Goal: Information Seeking & Learning: Learn about a topic

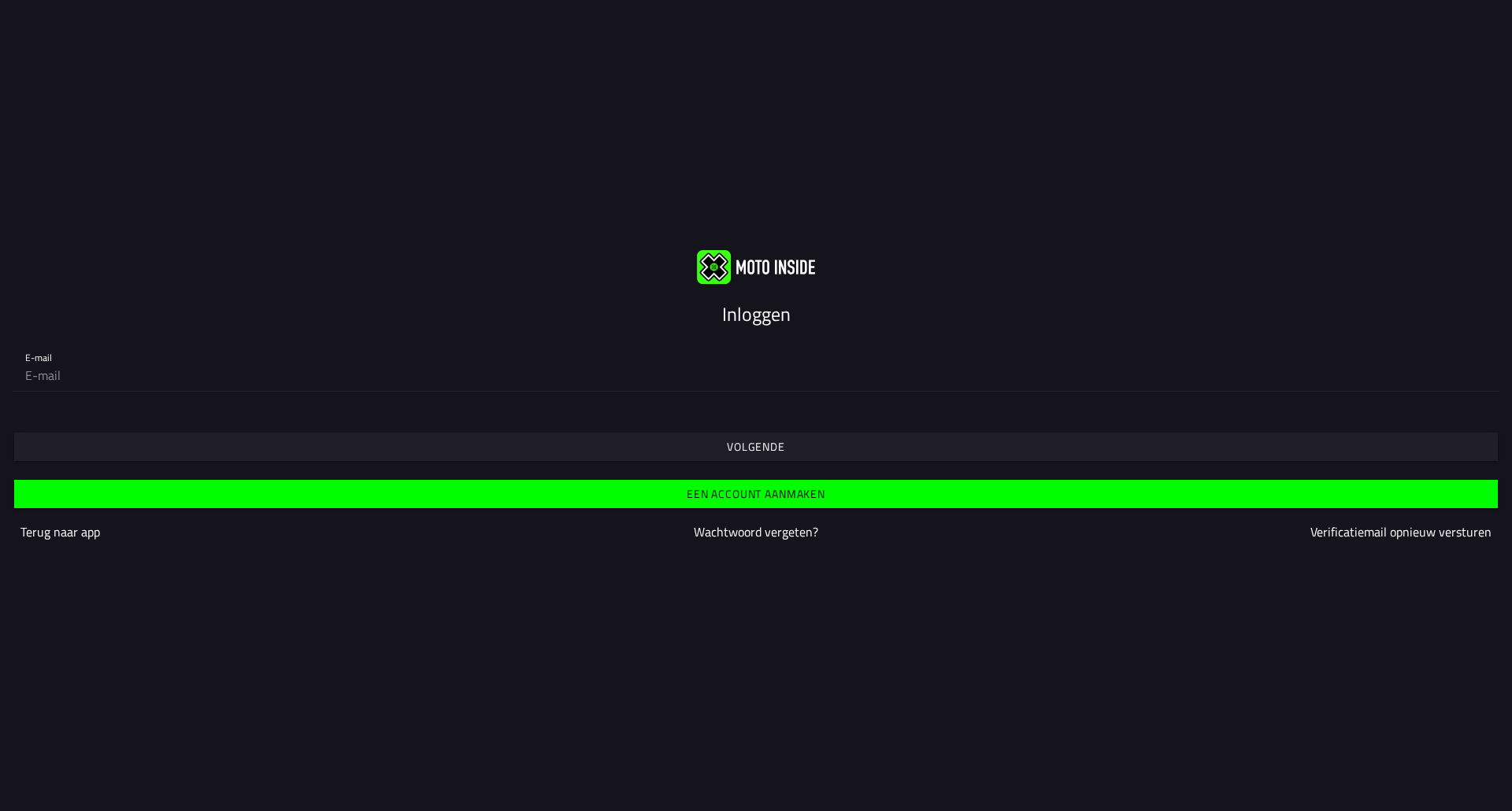
click at [277, 371] on input "email" at bounding box center [756, 376] width 1461 height 31
type input "[PERSON_NAME][EMAIL_ADDRESS][DOMAIN_NAME]"
click at [0, 0] on slot "Volgende" at bounding box center [0, 0] width 0 height 0
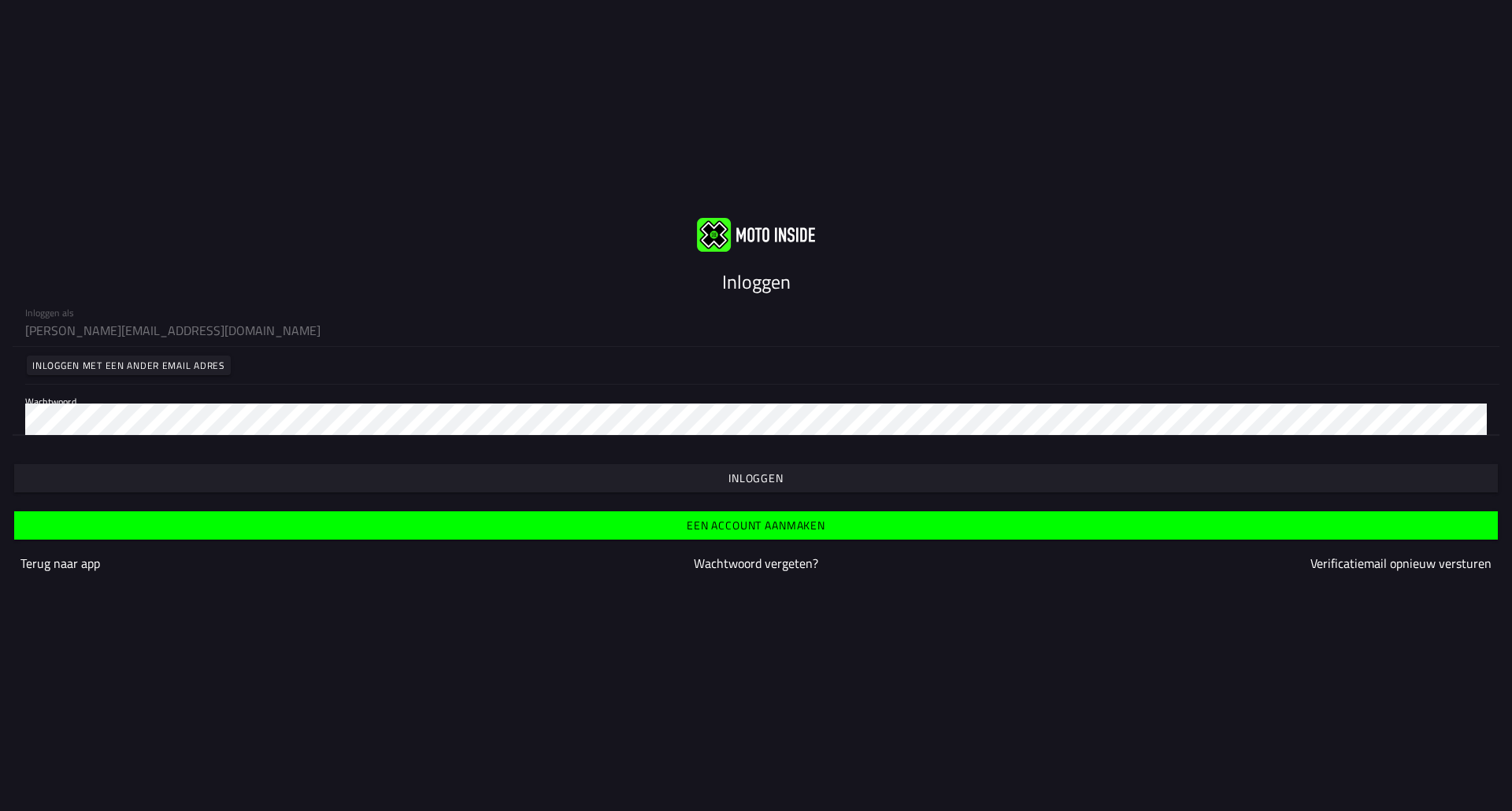
click at [836, 484] on span "button" at bounding box center [755, 478] width 1459 height 28
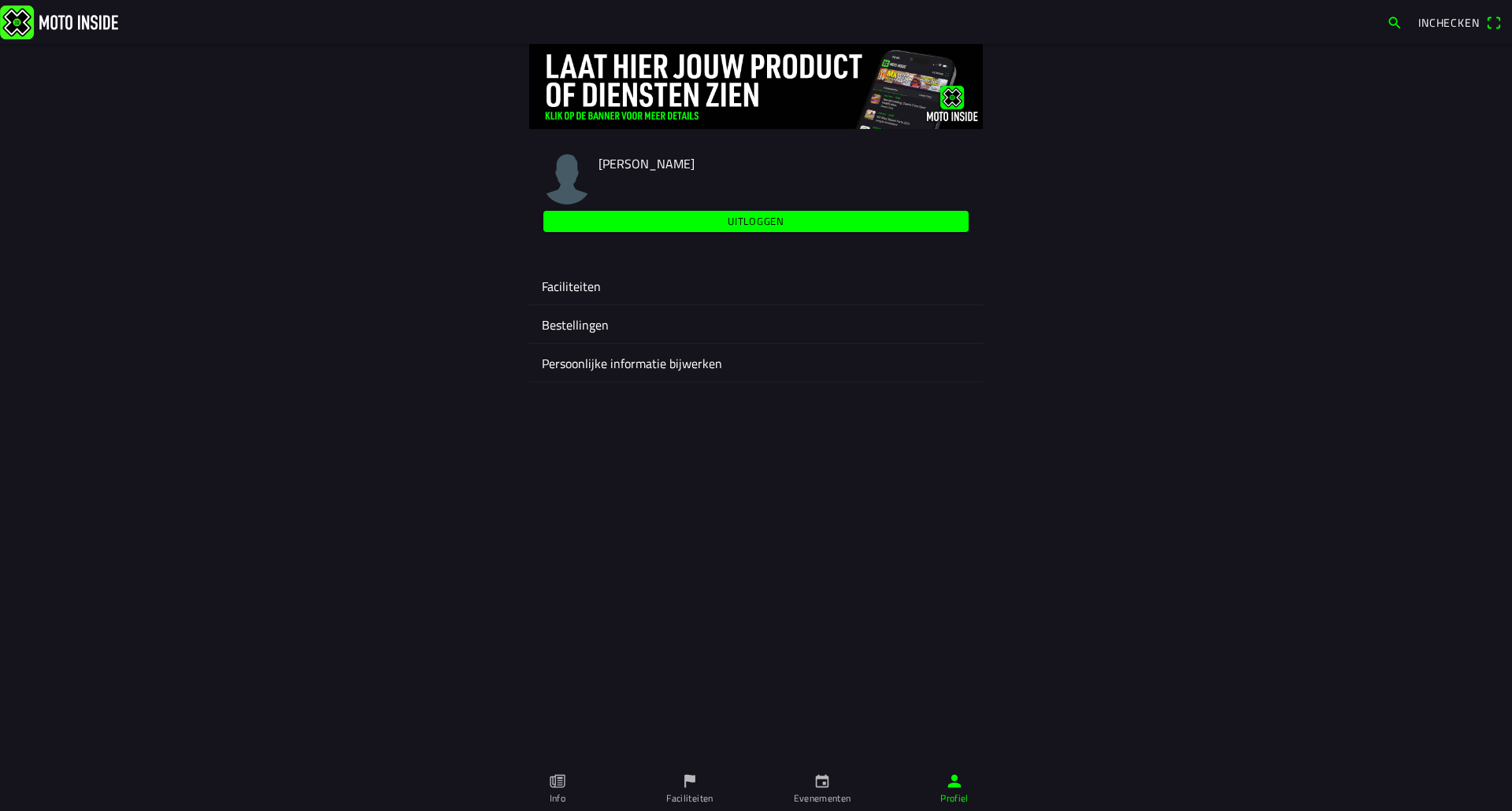
click at [579, 285] on ion-label "Faciliteiten" at bounding box center [756, 285] width 428 height 19
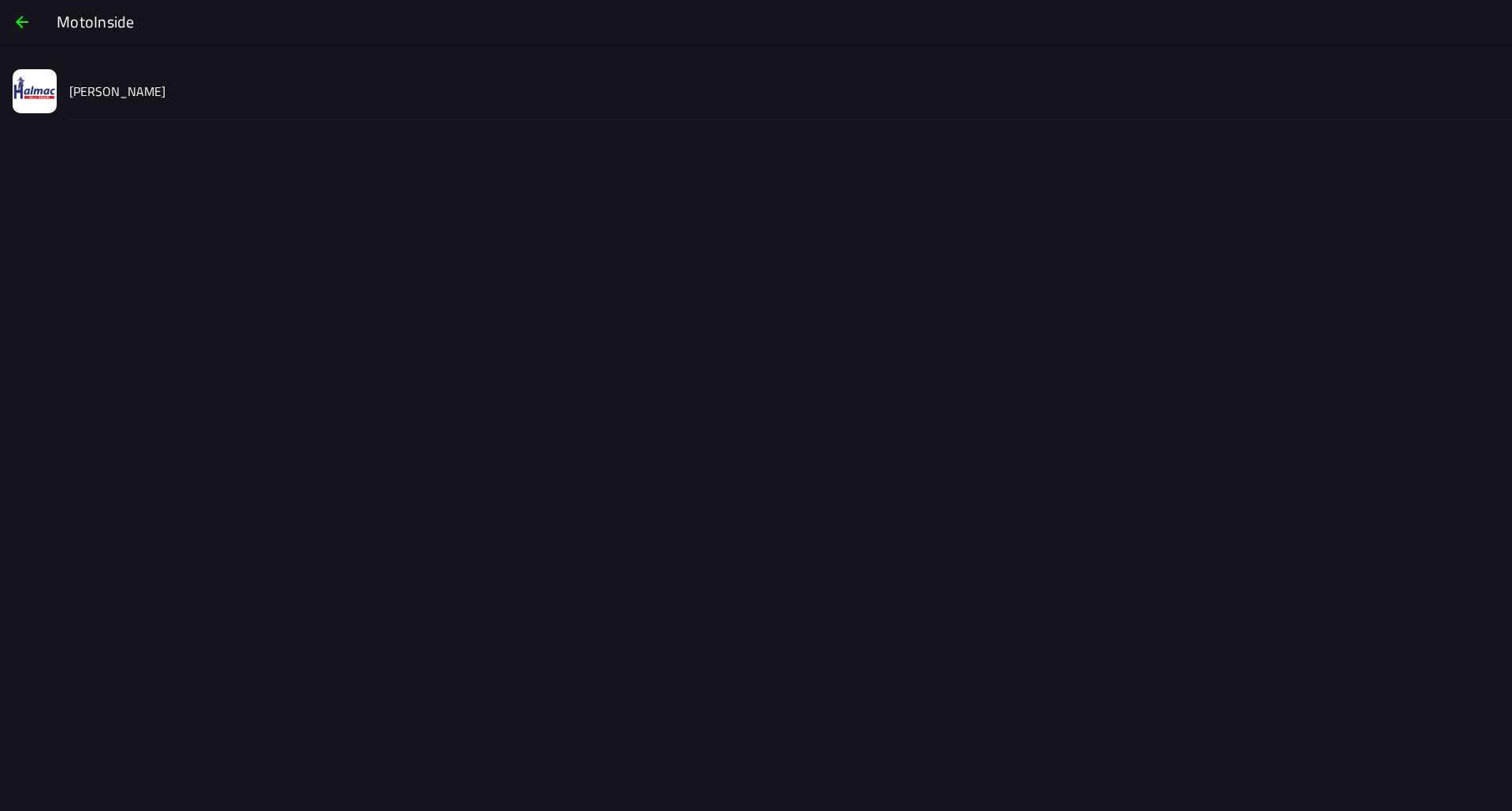
click at [0, 0] on slot "[PERSON_NAME]" at bounding box center [0, 0] width 0 height 0
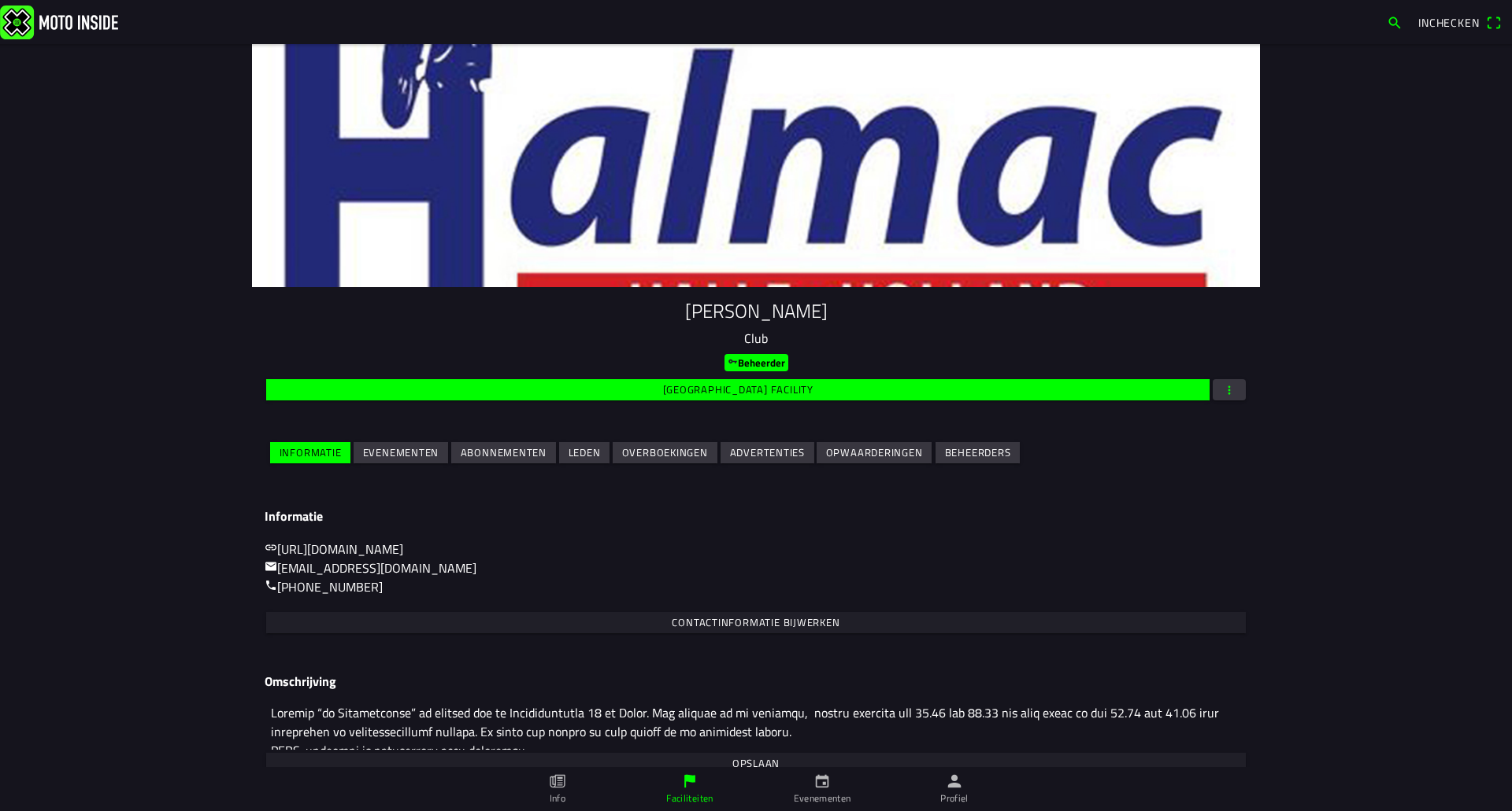
click at [0, 0] on slot "Evenementen" at bounding box center [0, 0] width 0 height 0
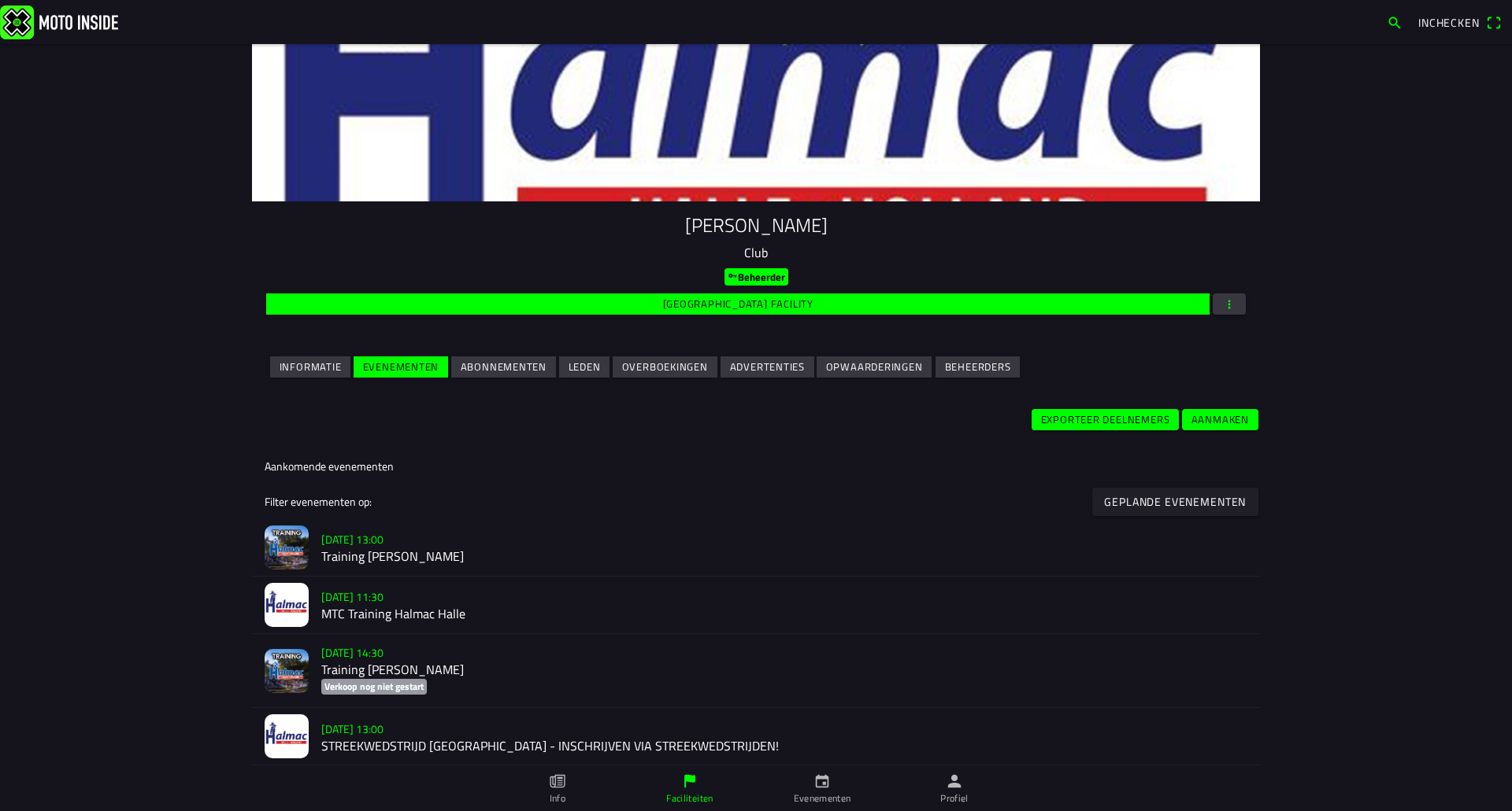
scroll to position [236, 0]
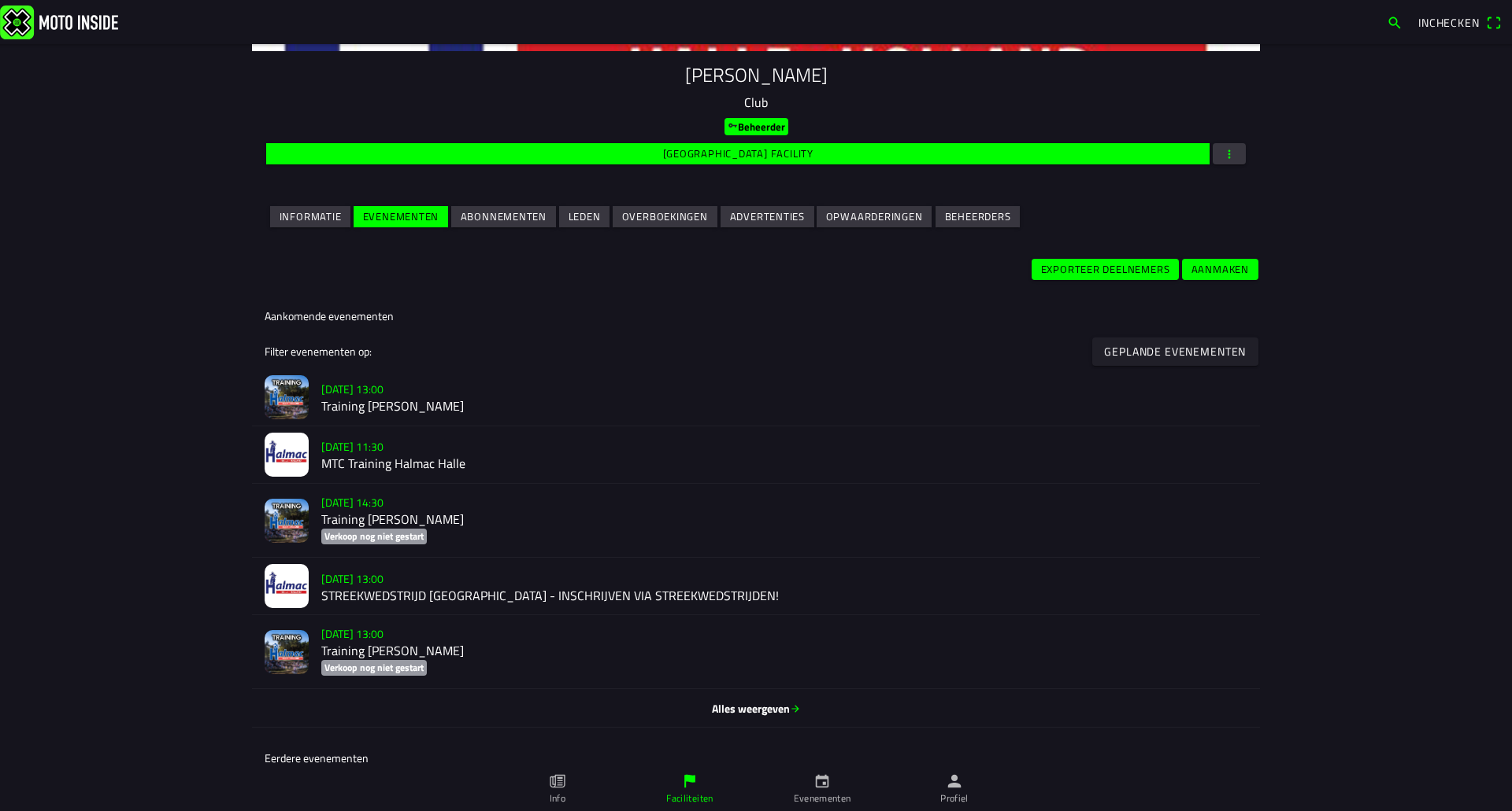
click at [385, 458] on h2 "MTC Training Halmac Halle" at bounding box center [784, 463] width 926 height 15
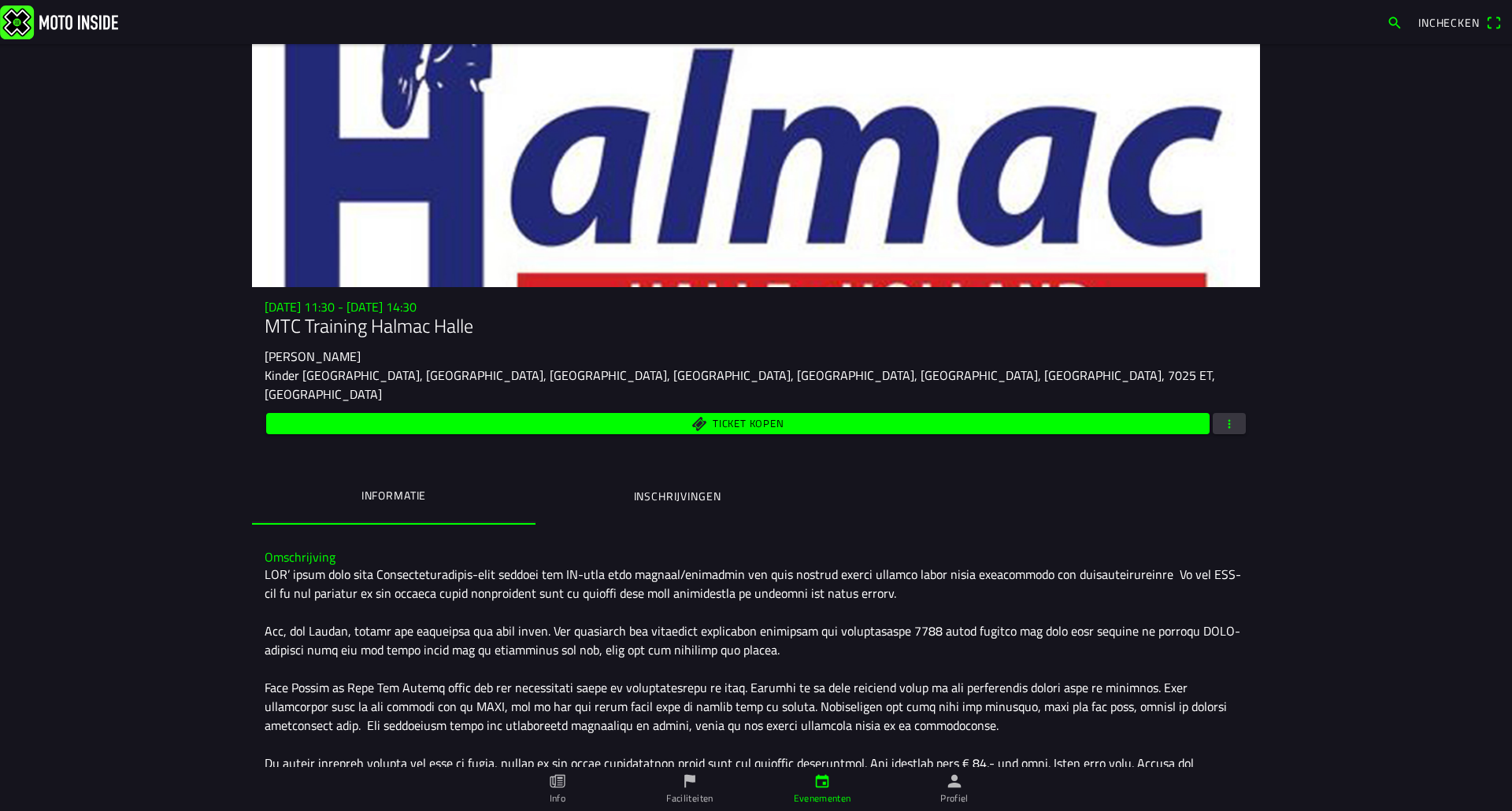
click at [692, 487] on ion-label "Inschrijvingen" at bounding box center [677, 496] width 87 height 18
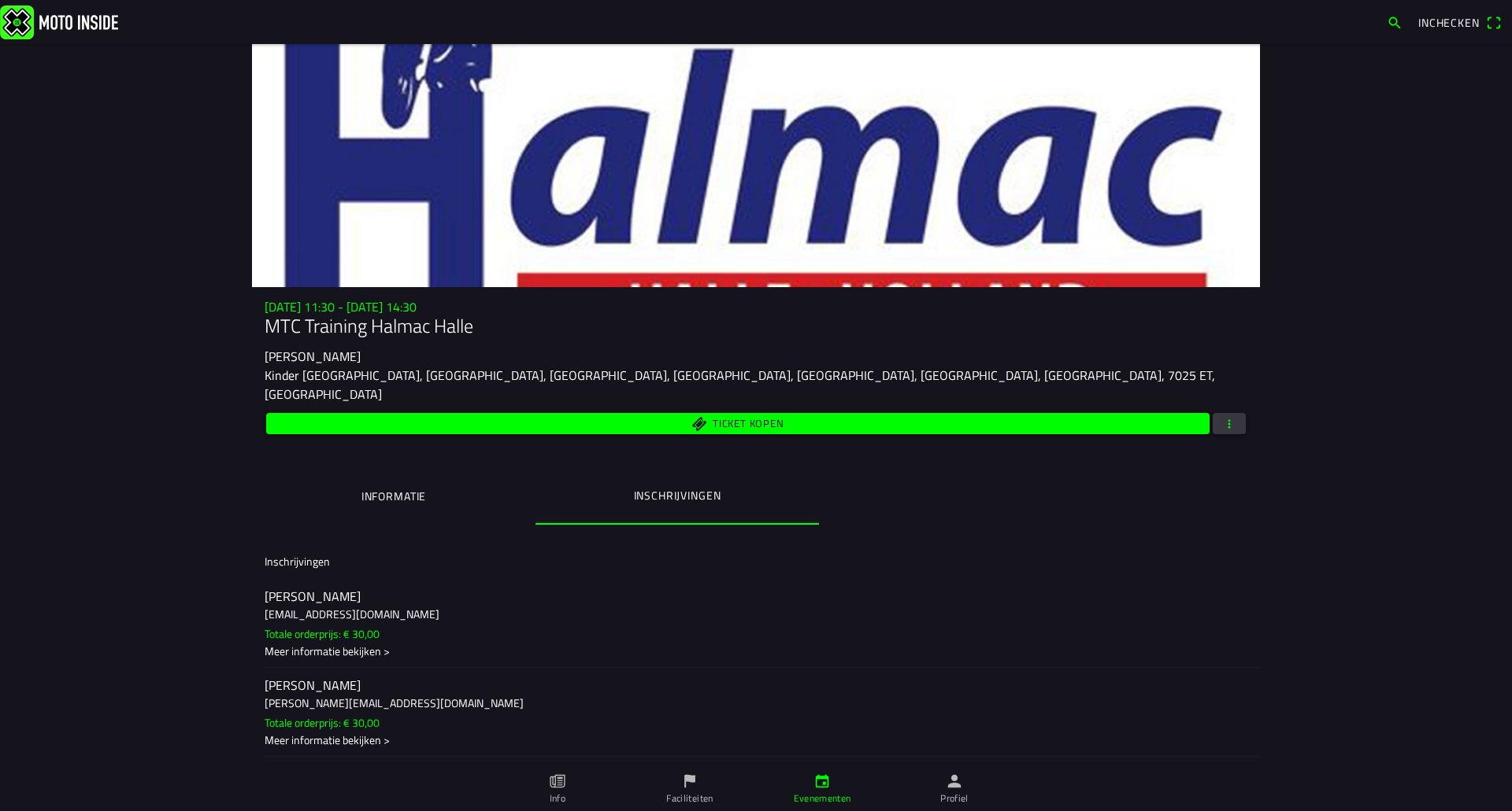
click at [383, 470] on button "Informatie" at bounding box center [393, 496] width 284 height 54
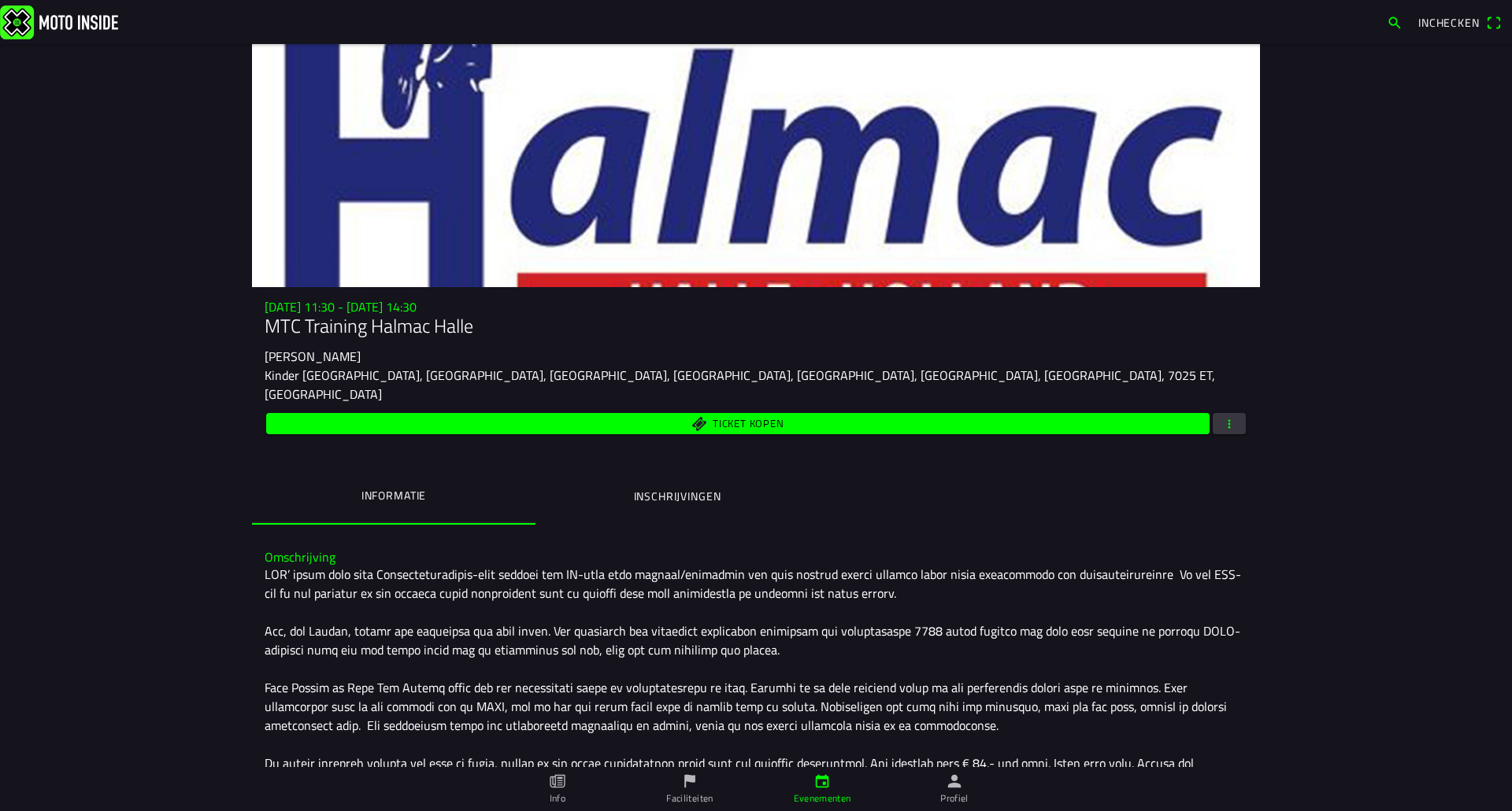
scroll to position [146, 0]
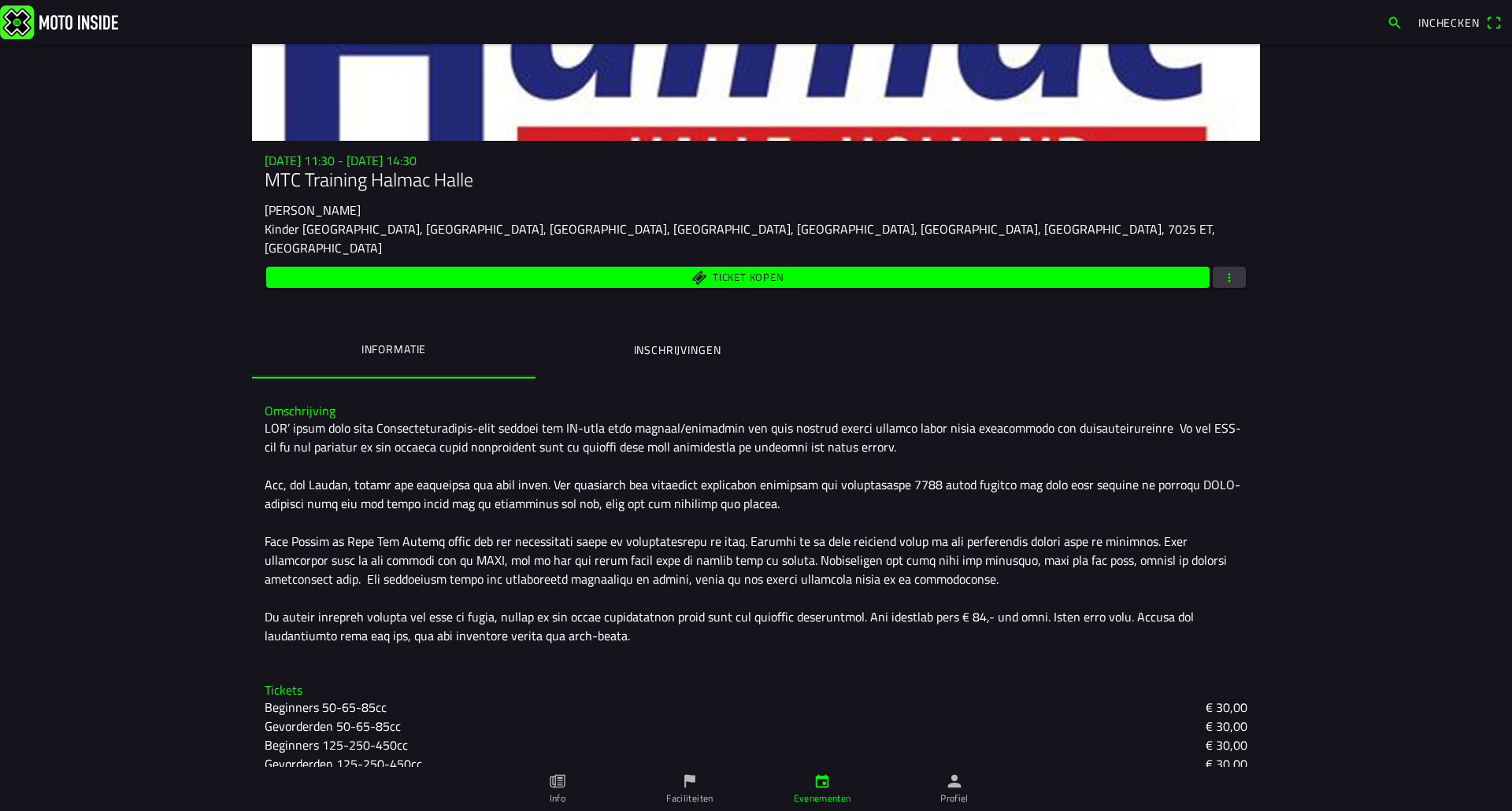
click at [50, 25] on img at bounding box center [59, 22] width 118 height 34
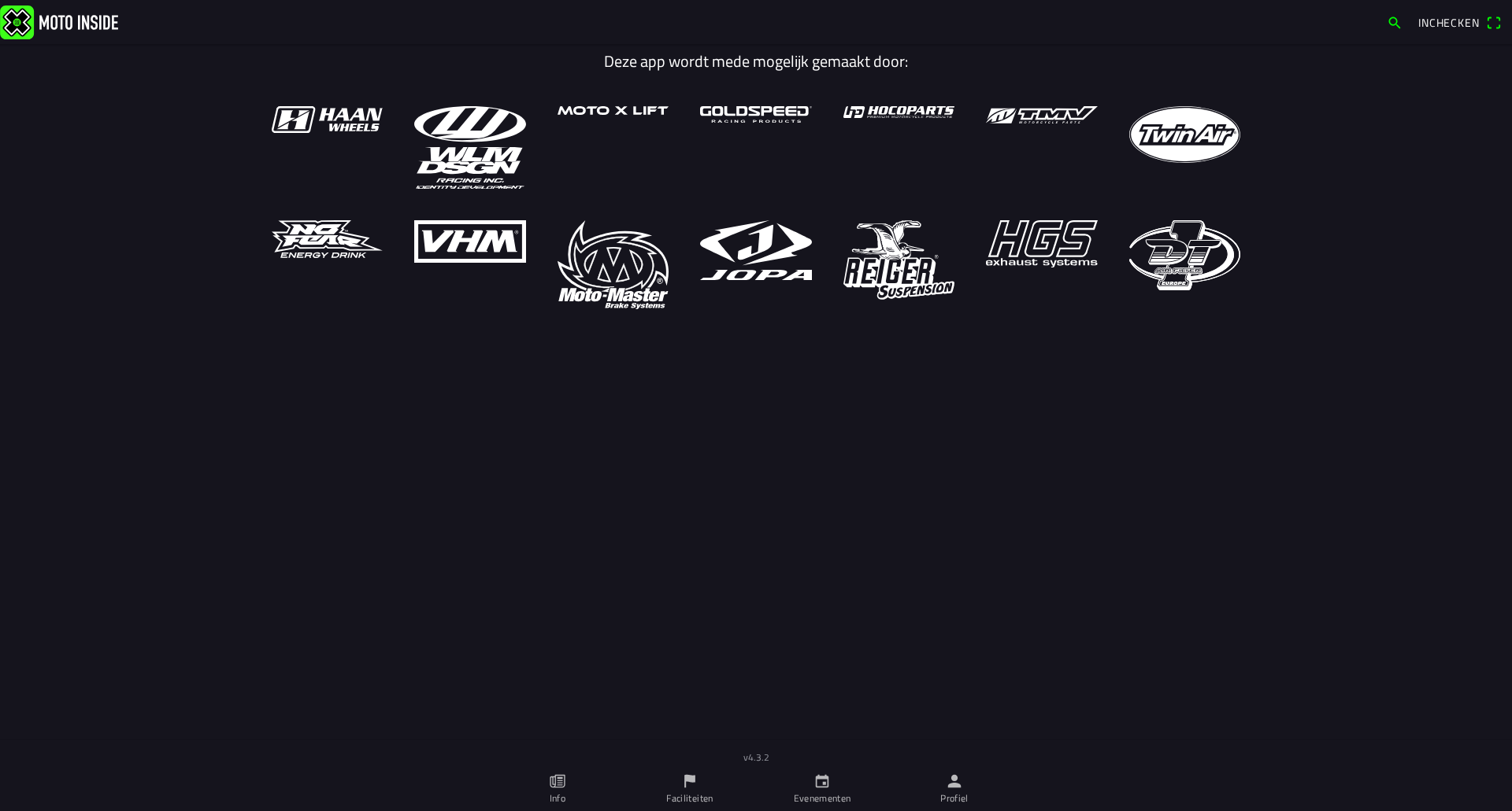
click at [937, 789] on link "Profiel" at bounding box center [954, 788] width 132 height 44
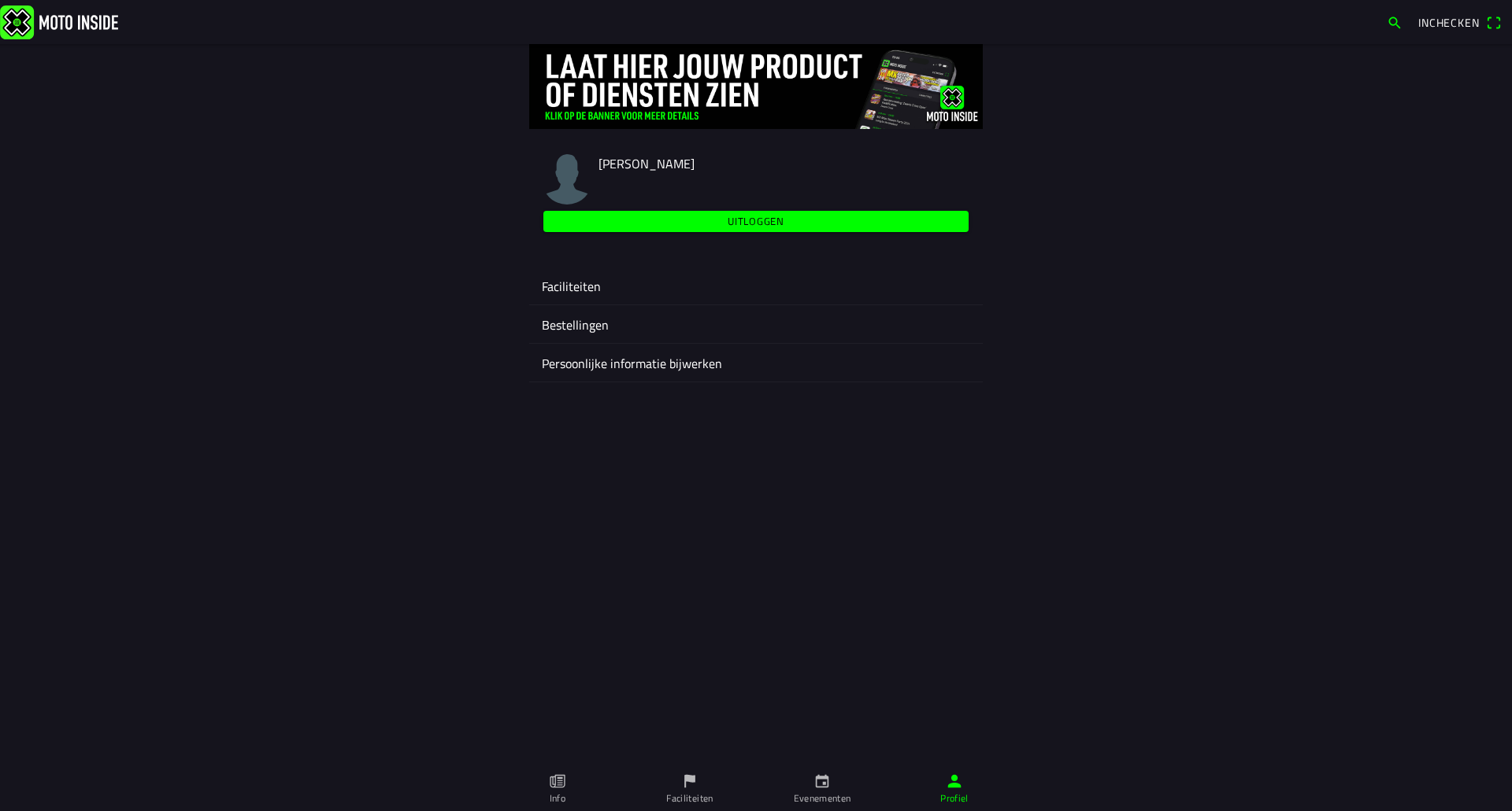
click at [584, 278] on ion-label "Faciliteiten" at bounding box center [756, 285] width 428 height 19
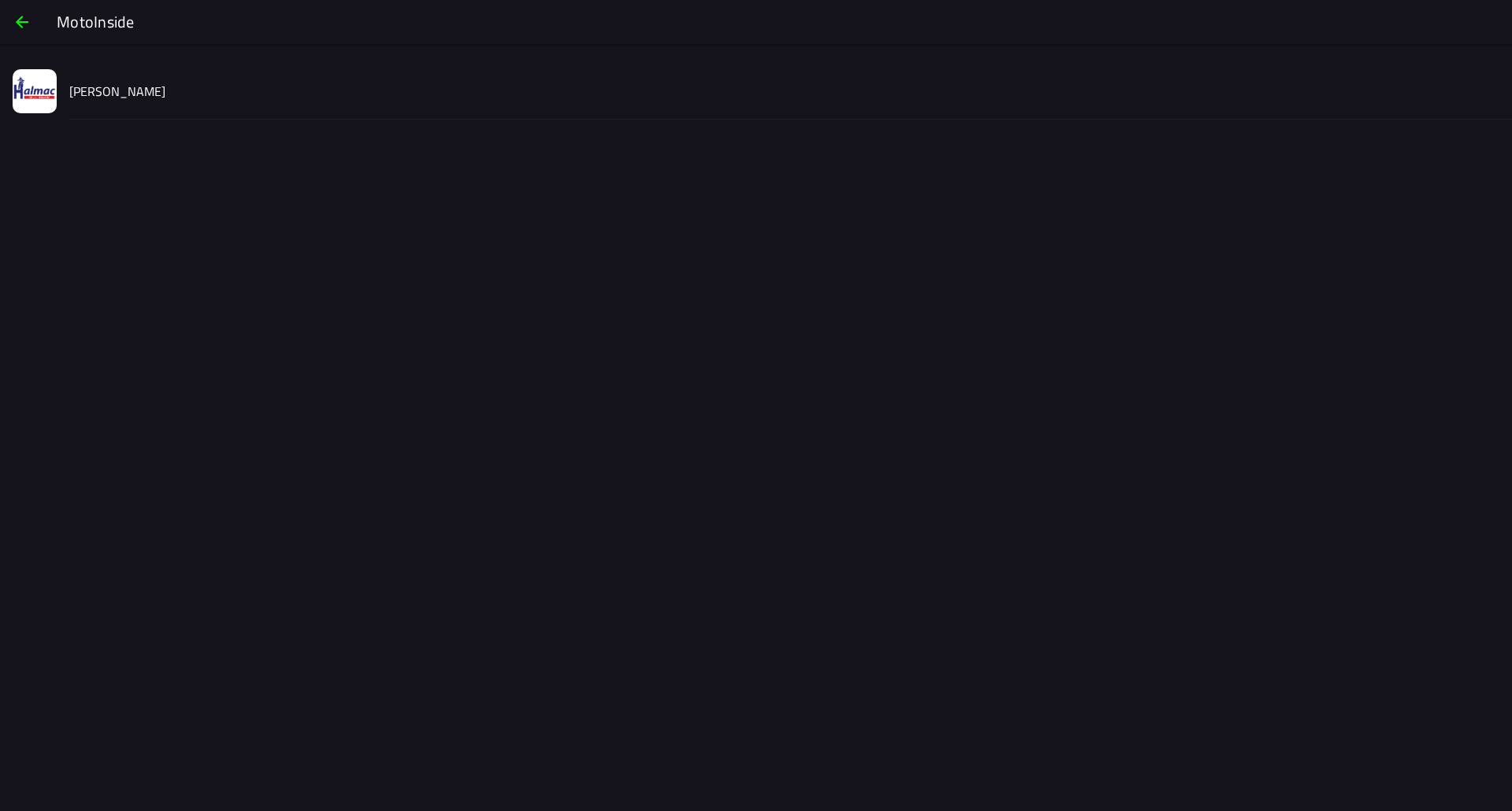
click at [0, 0] on slot "[PERSON_NAME]" at bounding box center [0, 0] width 0 height 0
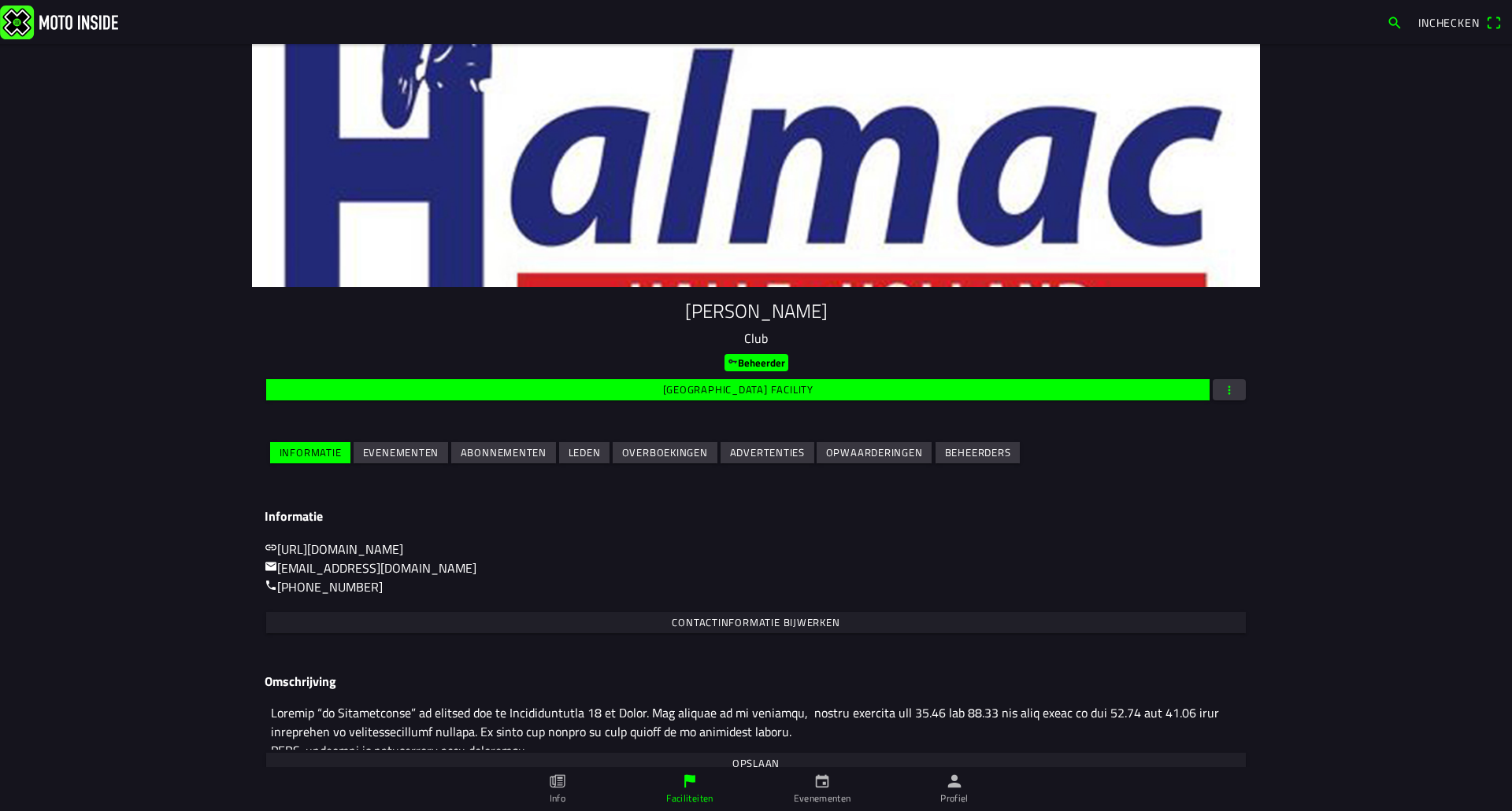
click at [0, 0] on slot "Evenementen" at bounding box center [0, 0] width 0 height 0
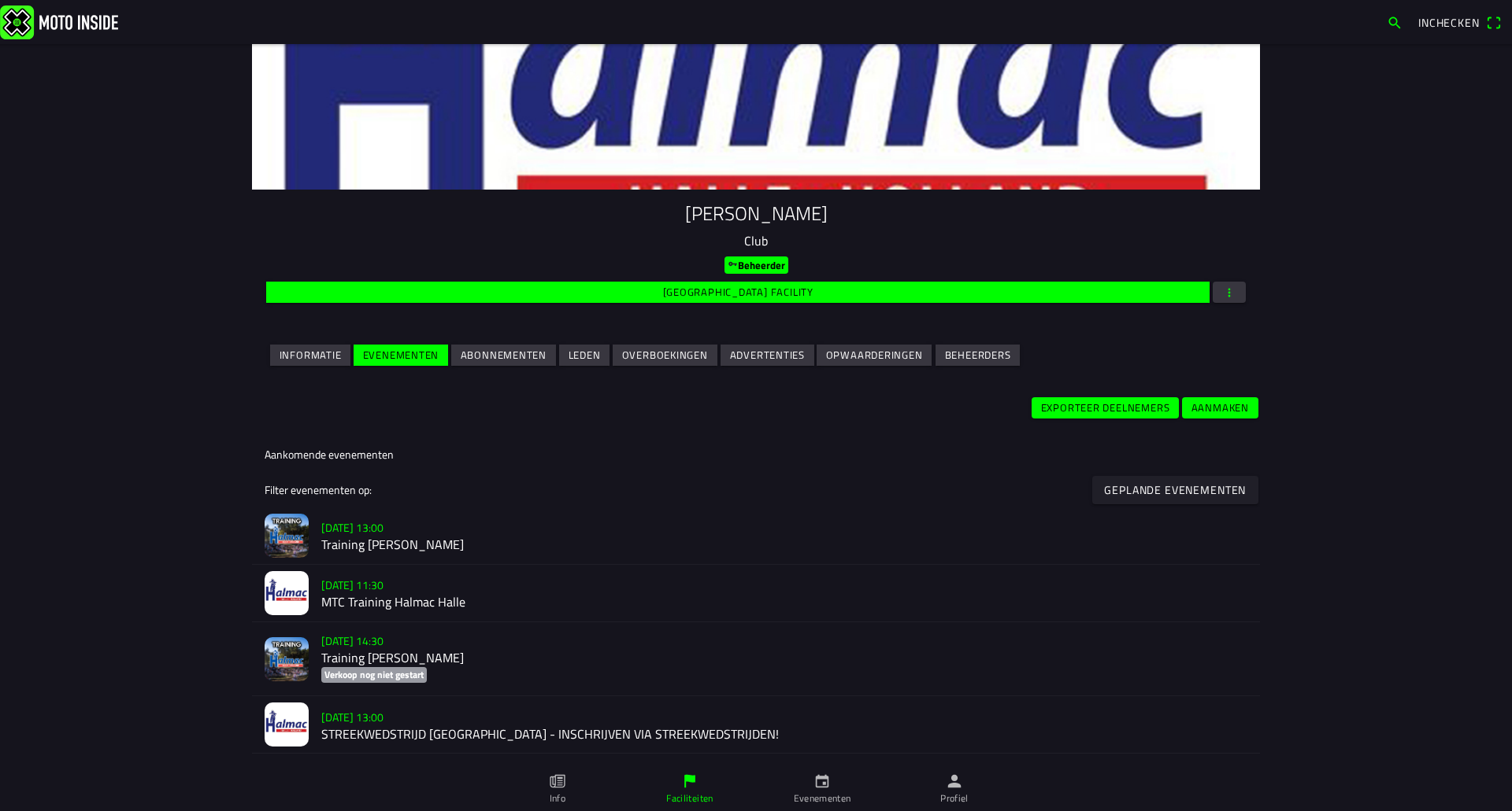
scroll to position [236, 0]
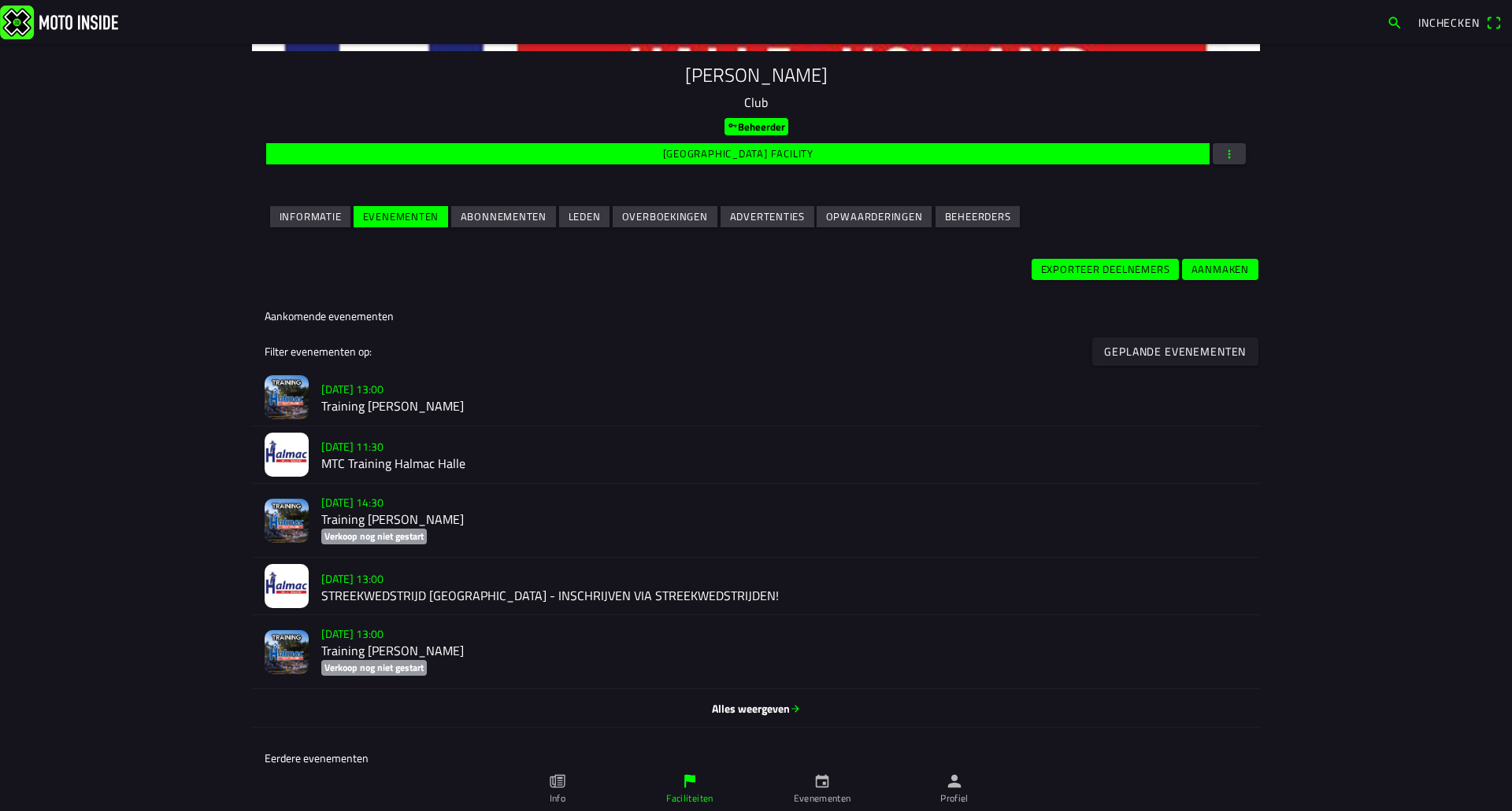
click at [449, 461] on h2 "MTC Training Halmac Halle" at bounding box center [784, 463] width 926 height 15
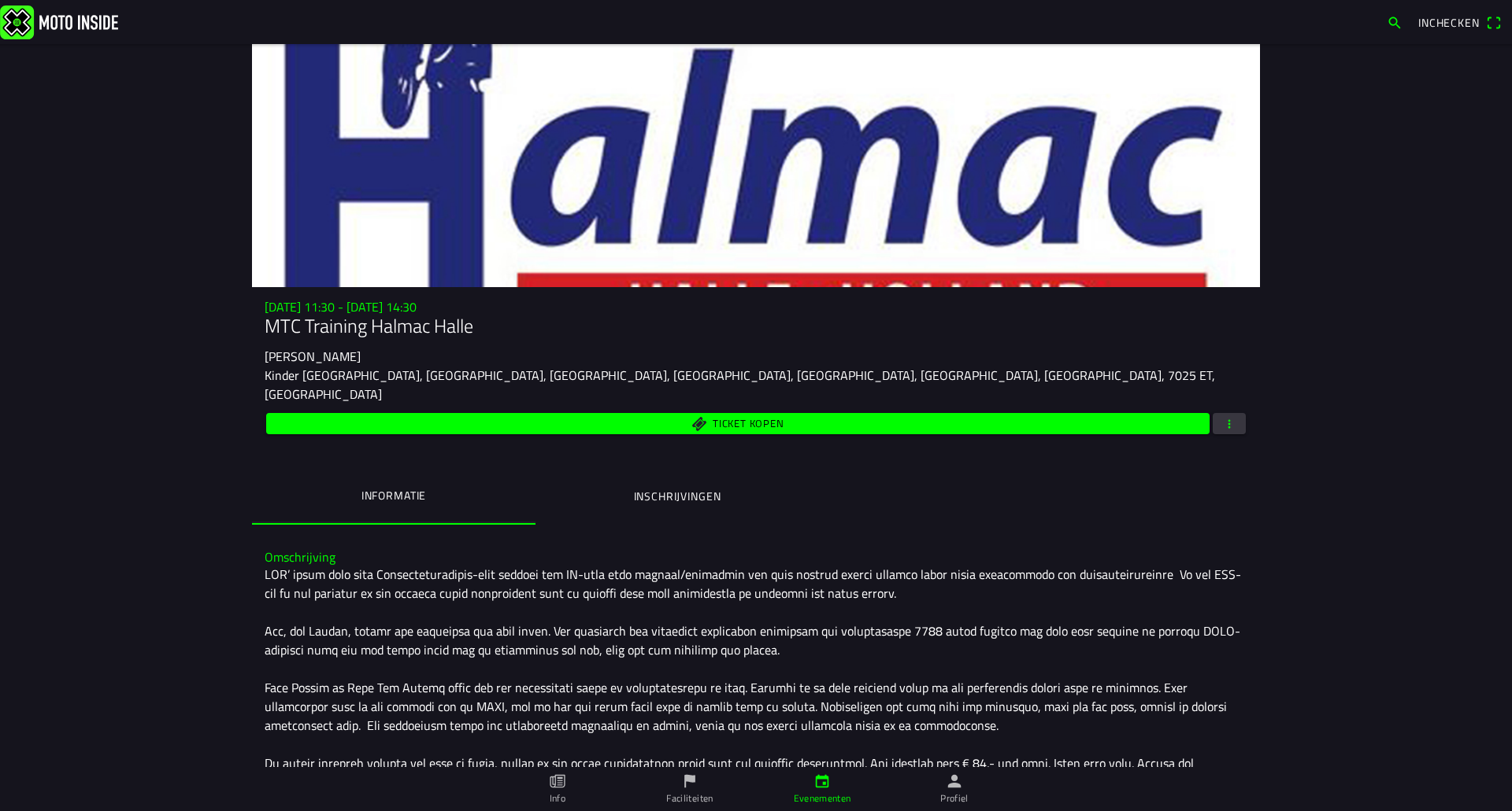
click at [954, 784] on icon "person" at bounding box center [955, 782] width 14 height 14
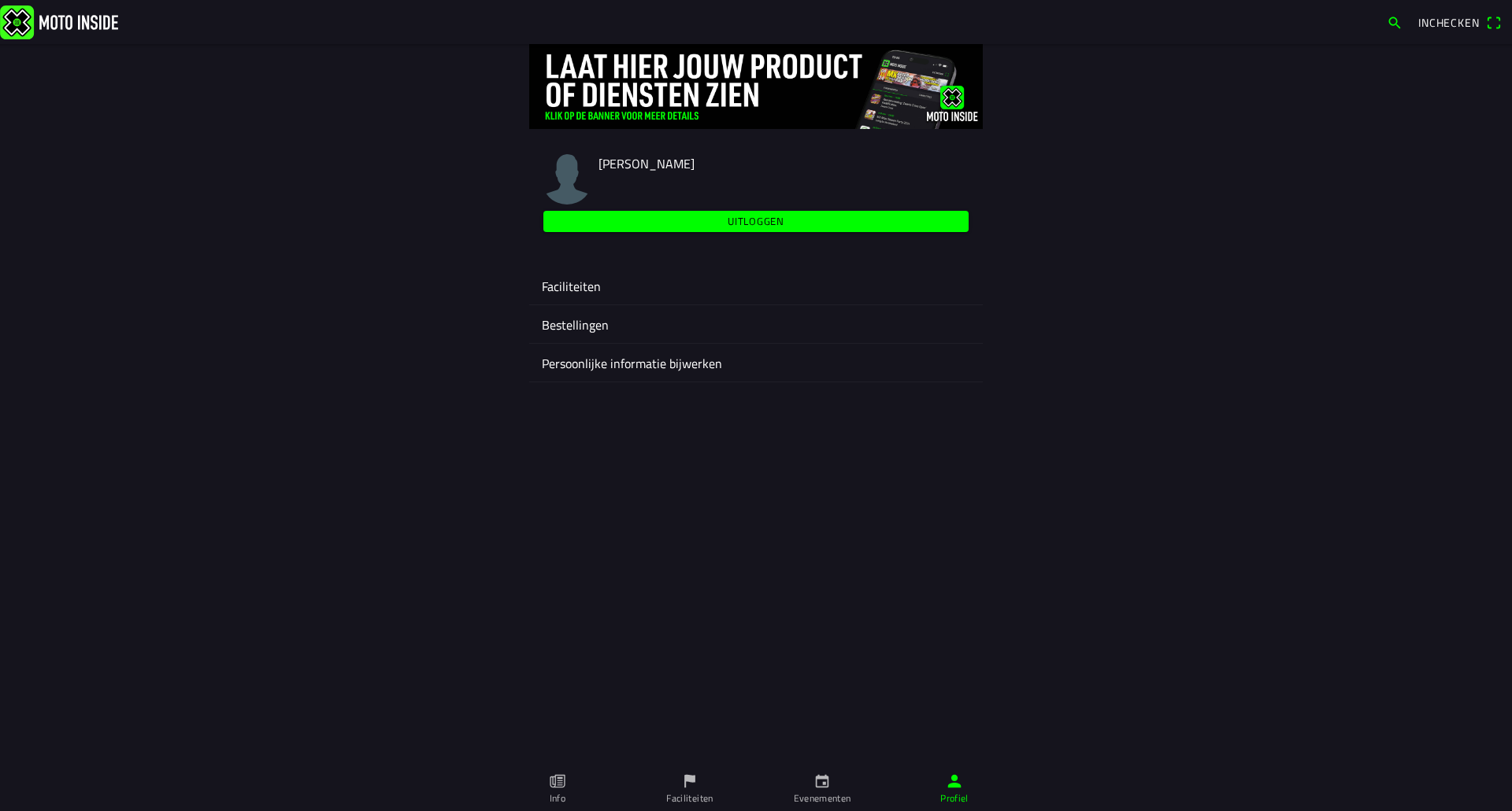
click at [584, 289] on ion-label "Faciliteiten" at bounding box center [756, 285] width 428 height 19
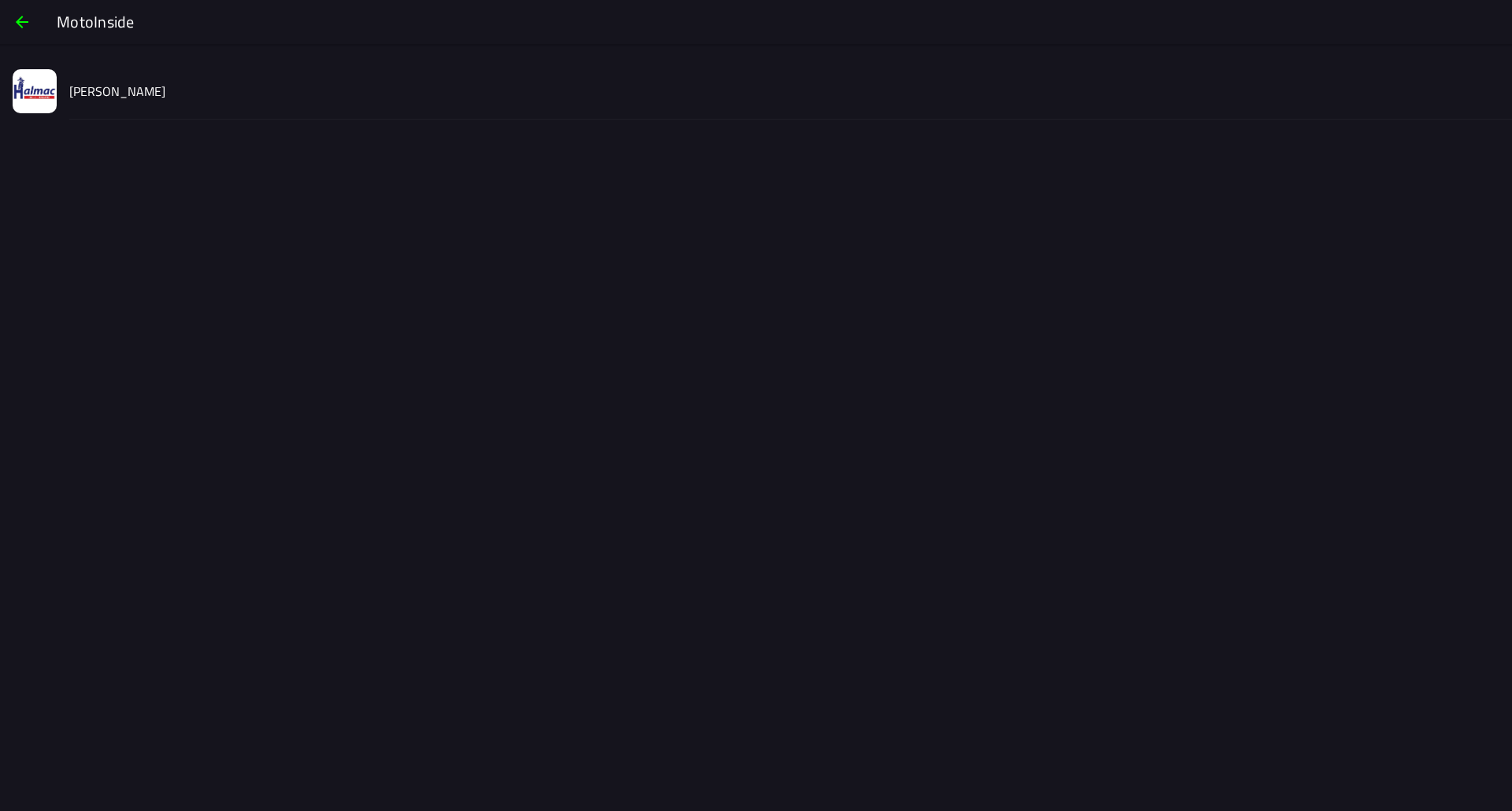
click at [137, 102] on div "[PERSON_NAME]" at bounding box center [784, 90] width 1430 height 56
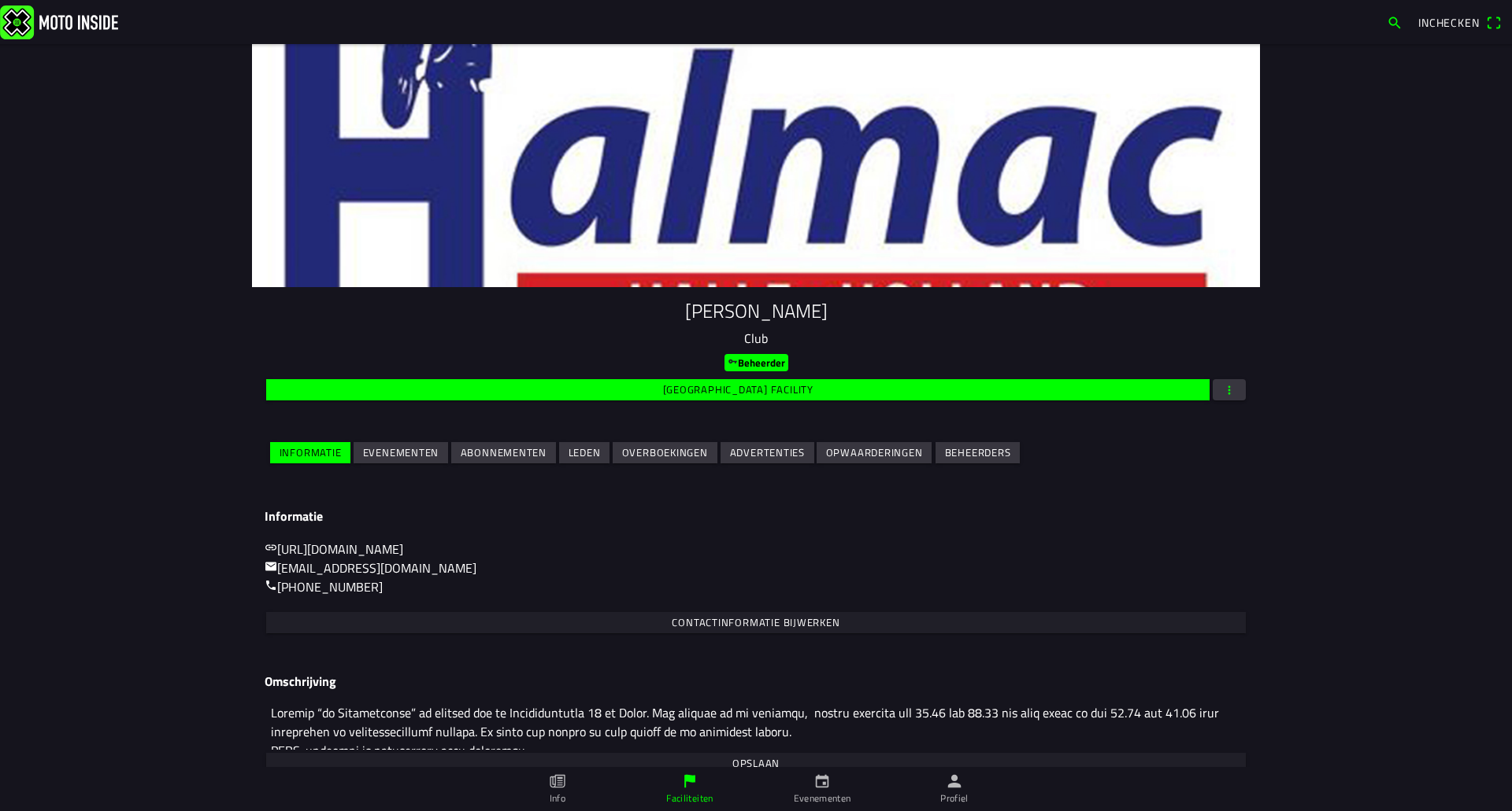
click at [0, 0] on slot "Evenementen" at bounding box center [0, 0] width 0 height 0
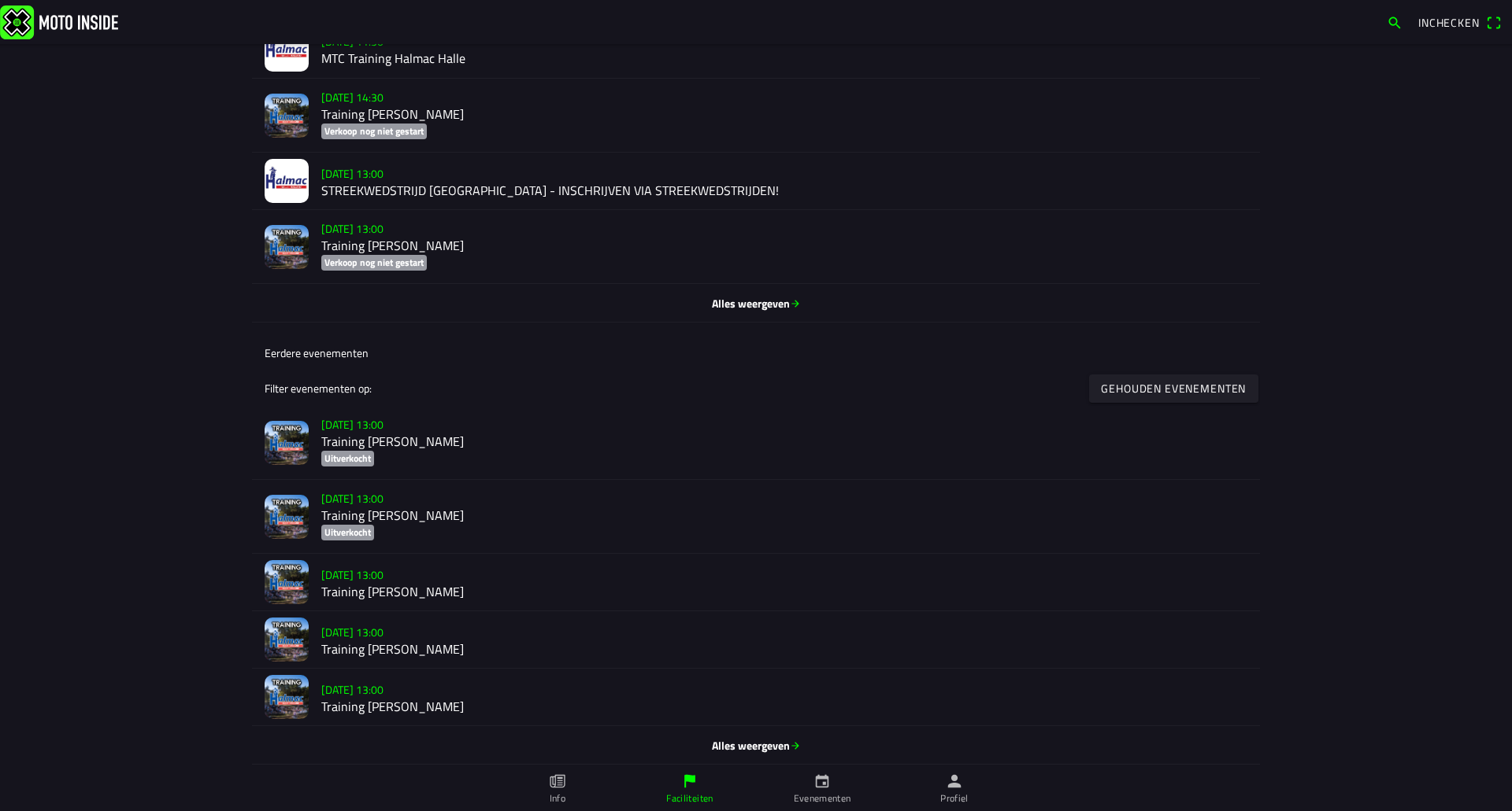
scroll to position [645, 0]
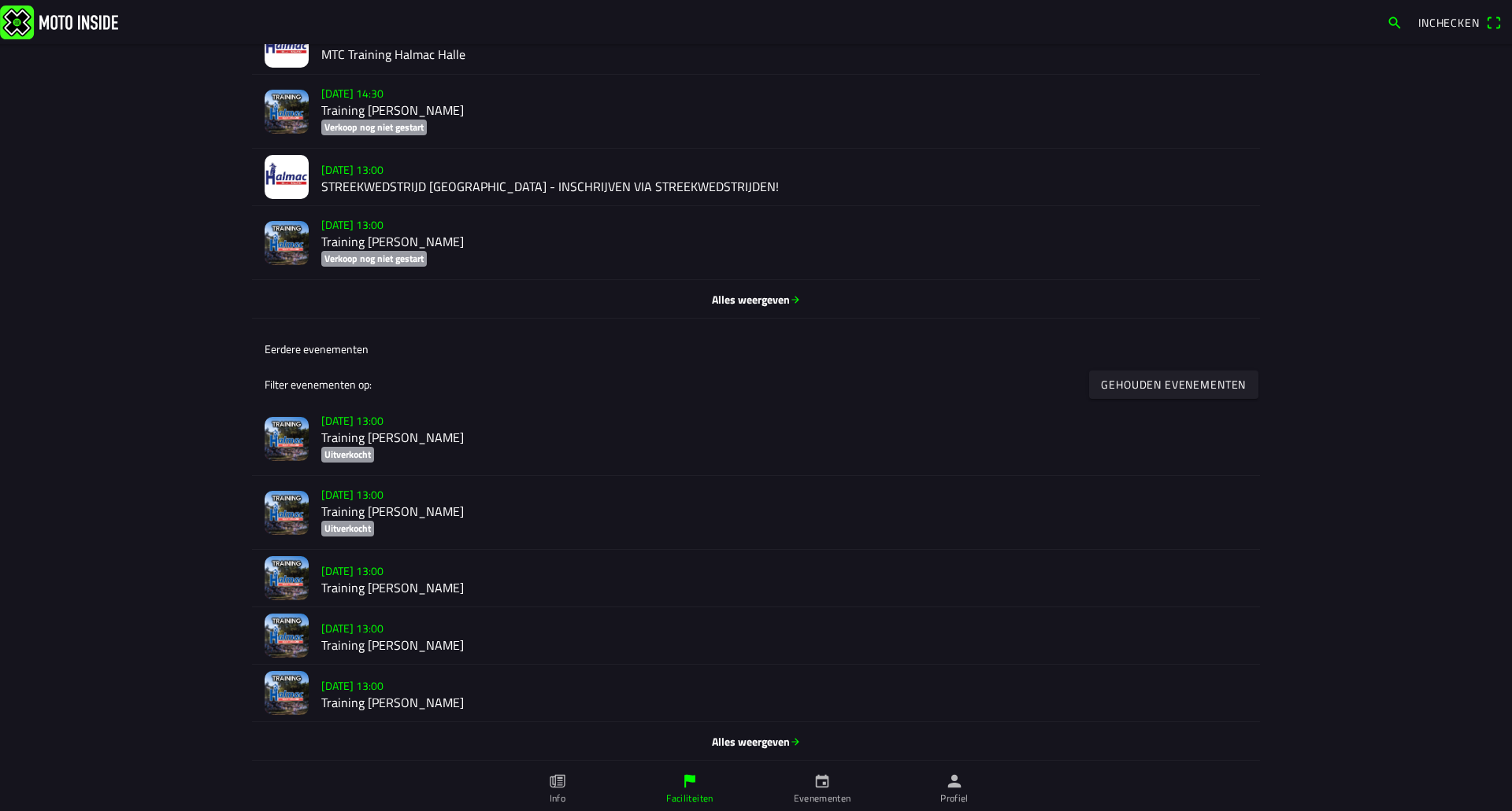
click at [758, 744] on span "Alles weergeven" at bounding box center [756, 741] width 982 height 17
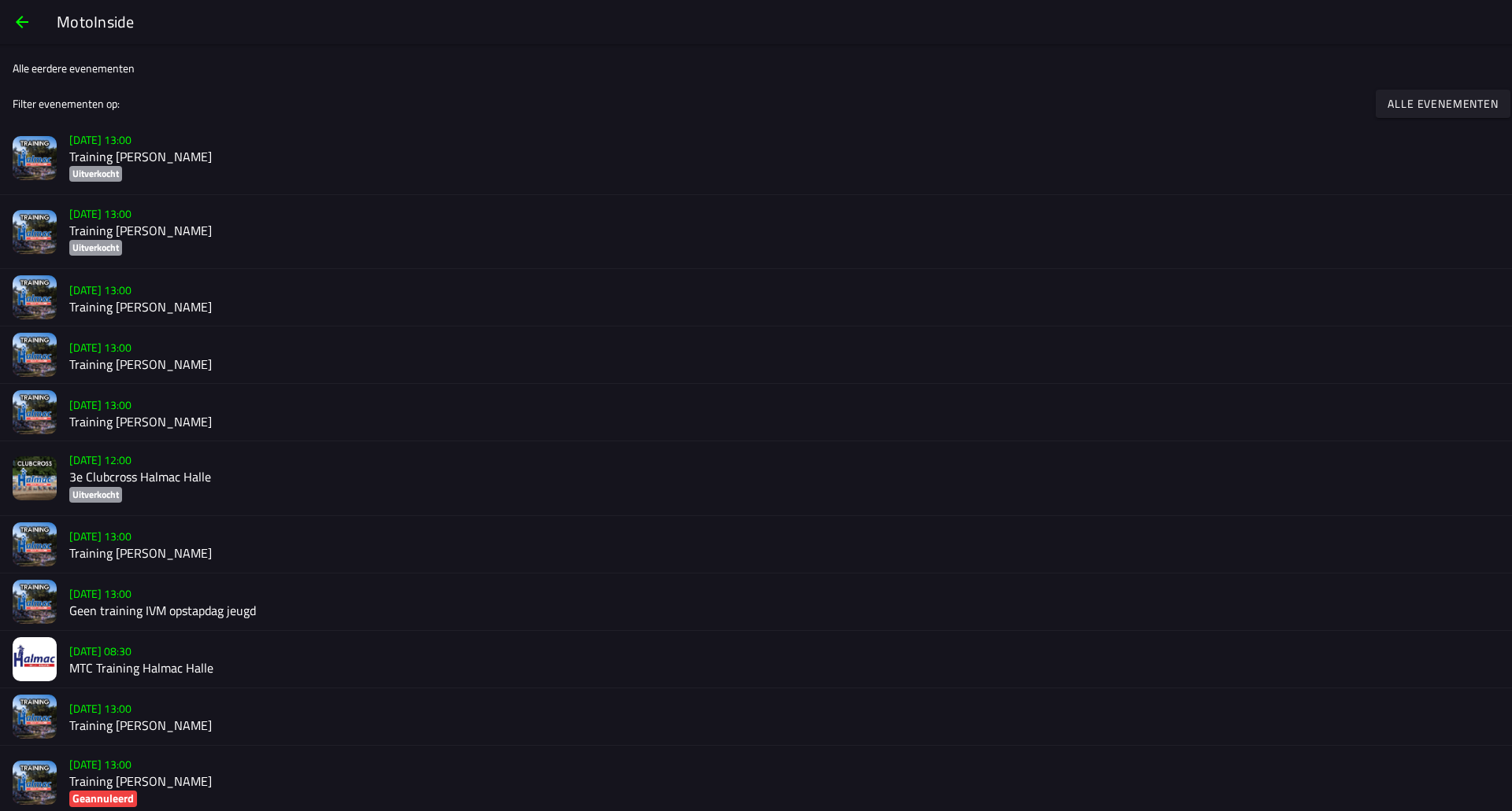
click at [16, 39] on span "button" at bounding box center [22, 22] width 19 height 38
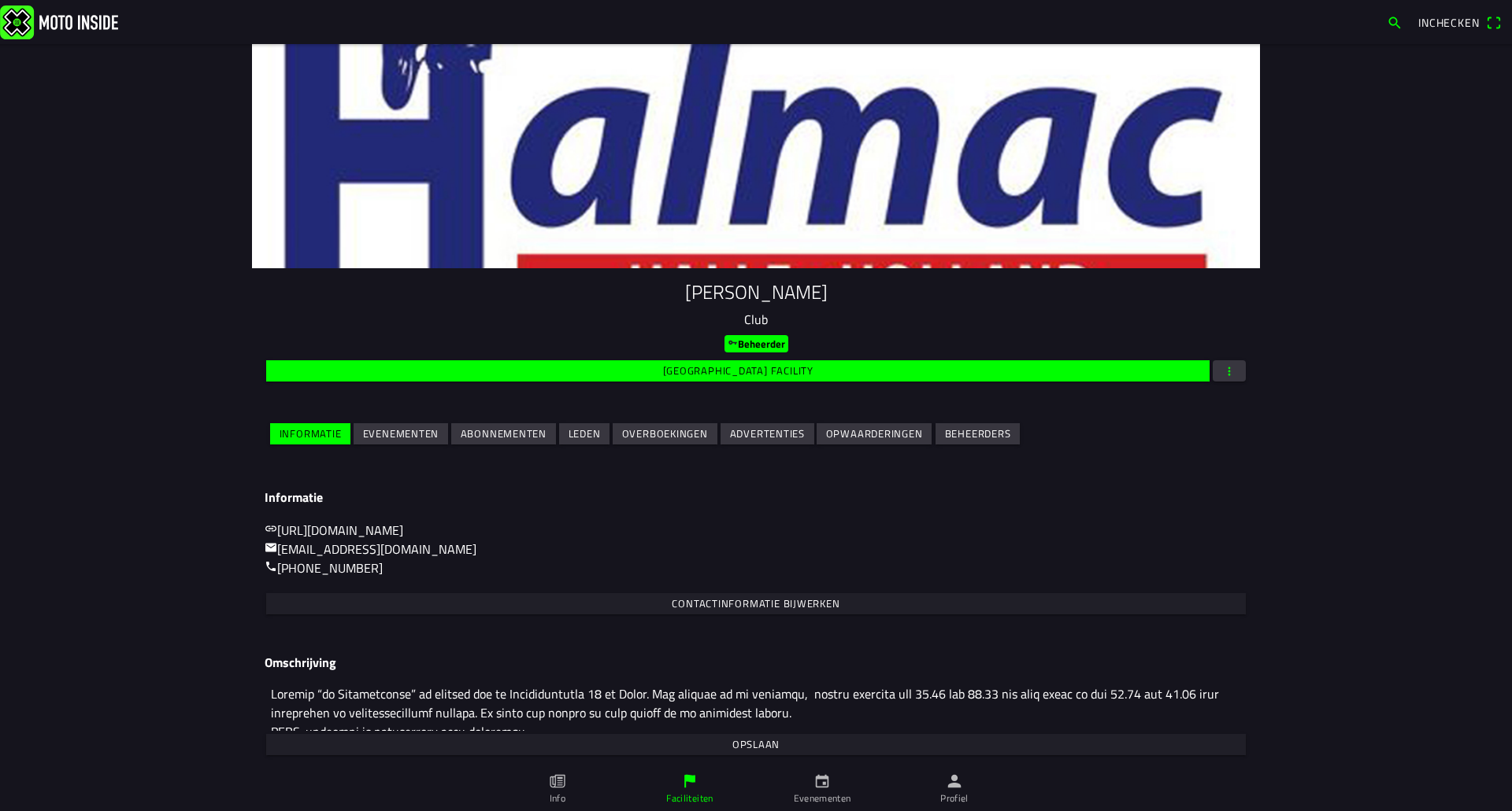
scroll to position [24, 0]
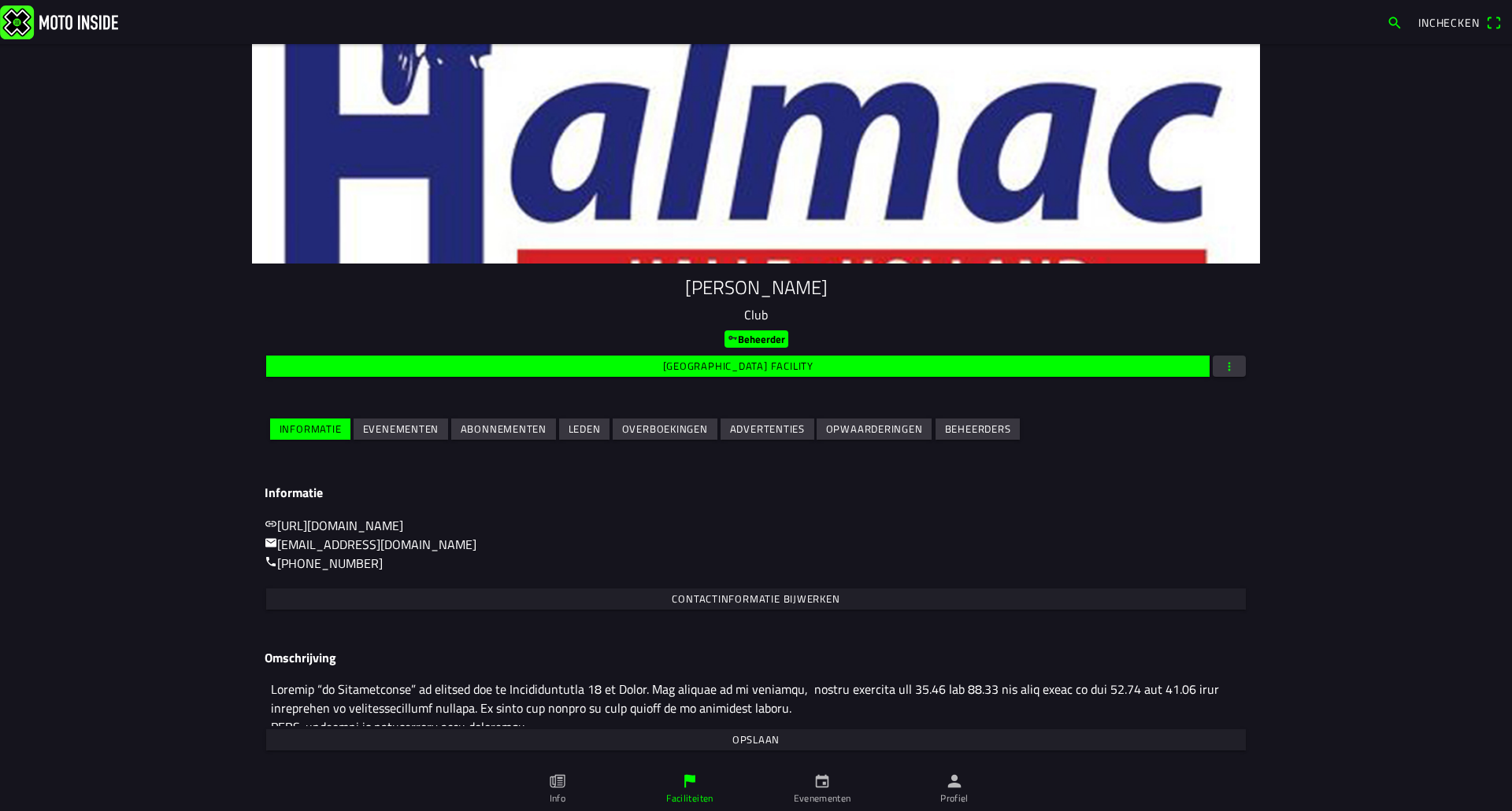
click at [406, 416] on ion-col "Evenementen" at bounding box center [400, 430] width 97 height 27
click at [0, 0] on slot "Evenementen" at bounding box center [0, 0] width 0 height 0
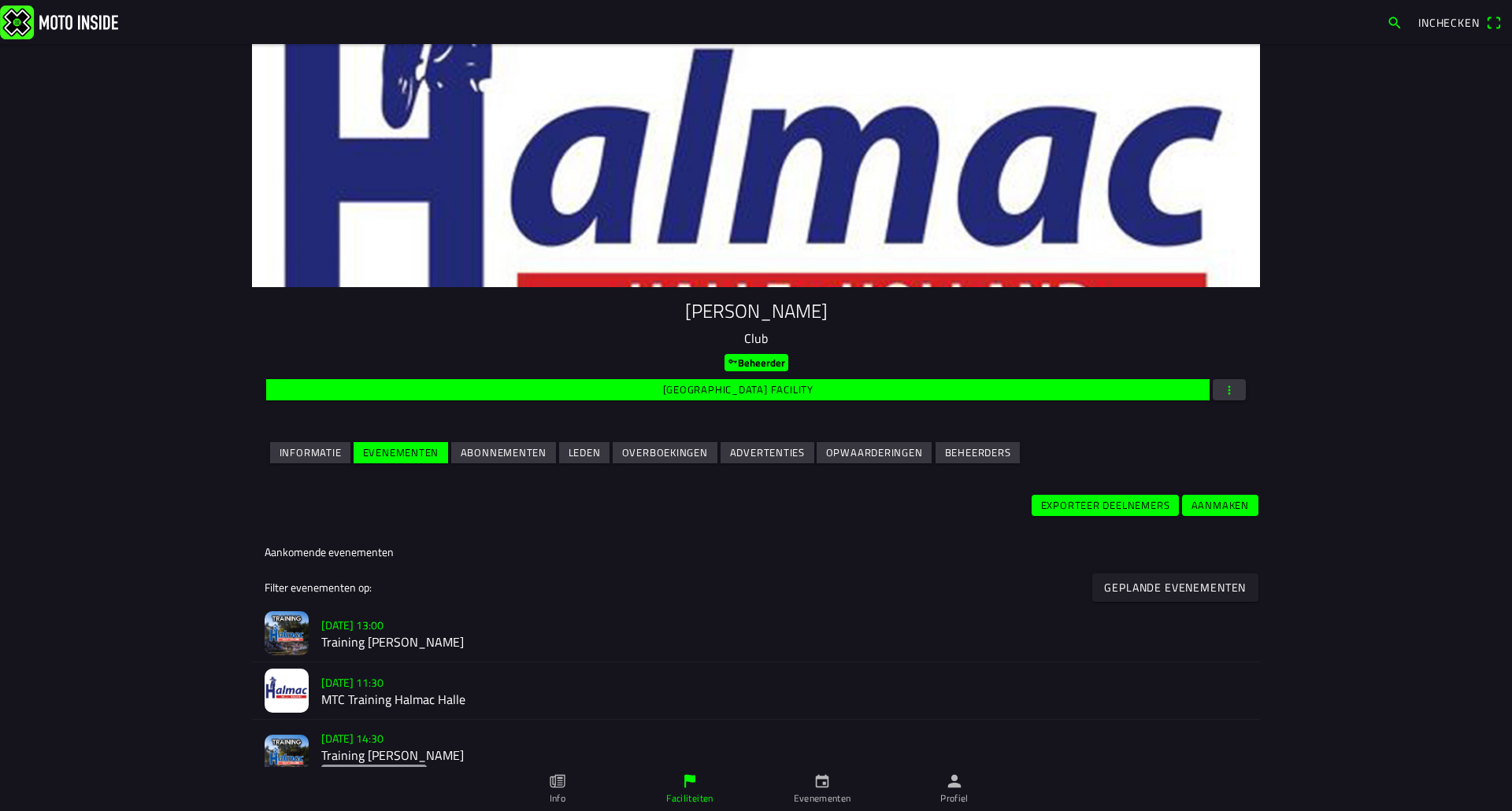
click at [352, 694] on h2 "MTC Training Halmac Halle" at bounding box center [784, 699] width 926 height 15
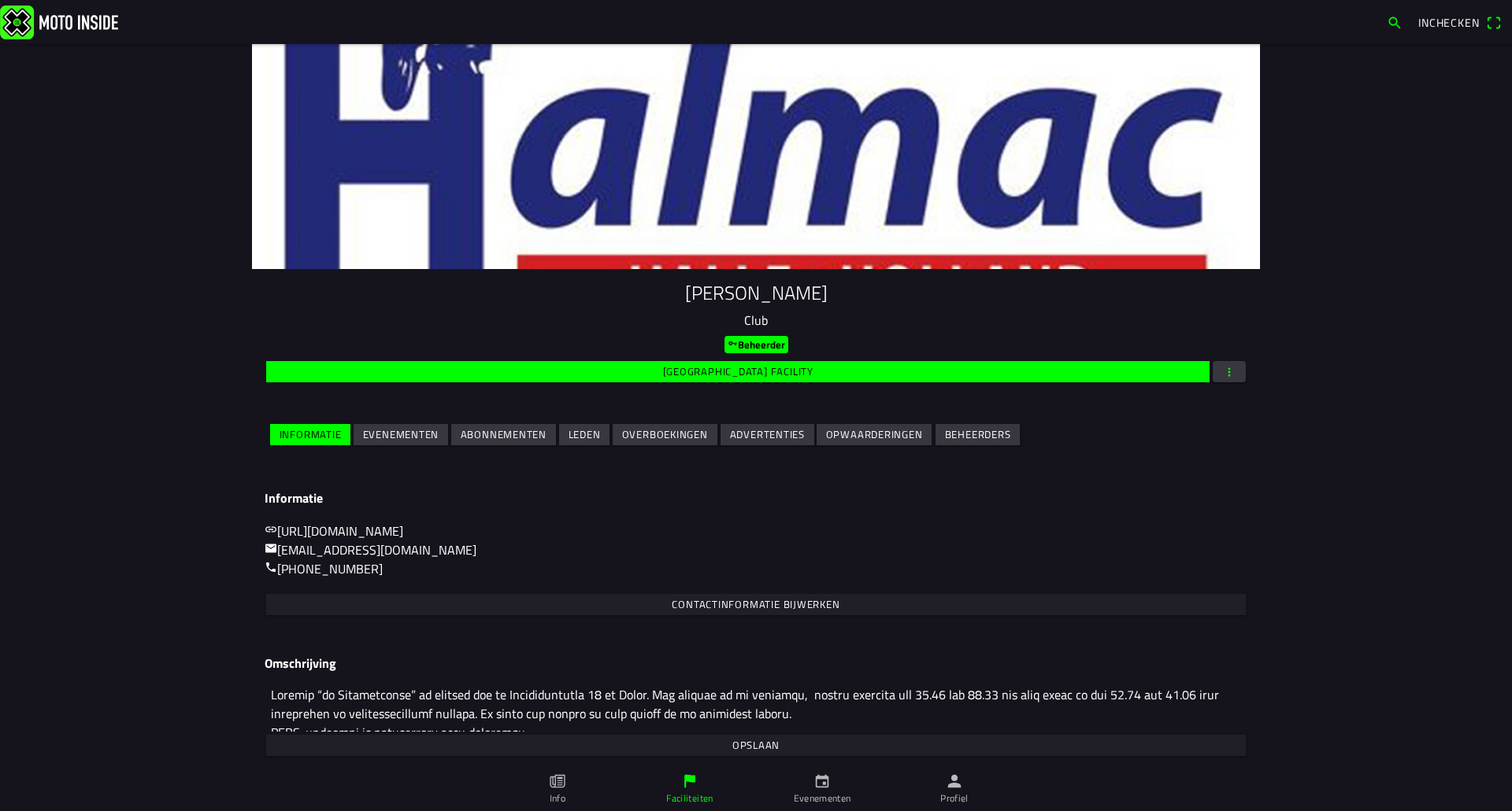
scroll to position [24, 0]
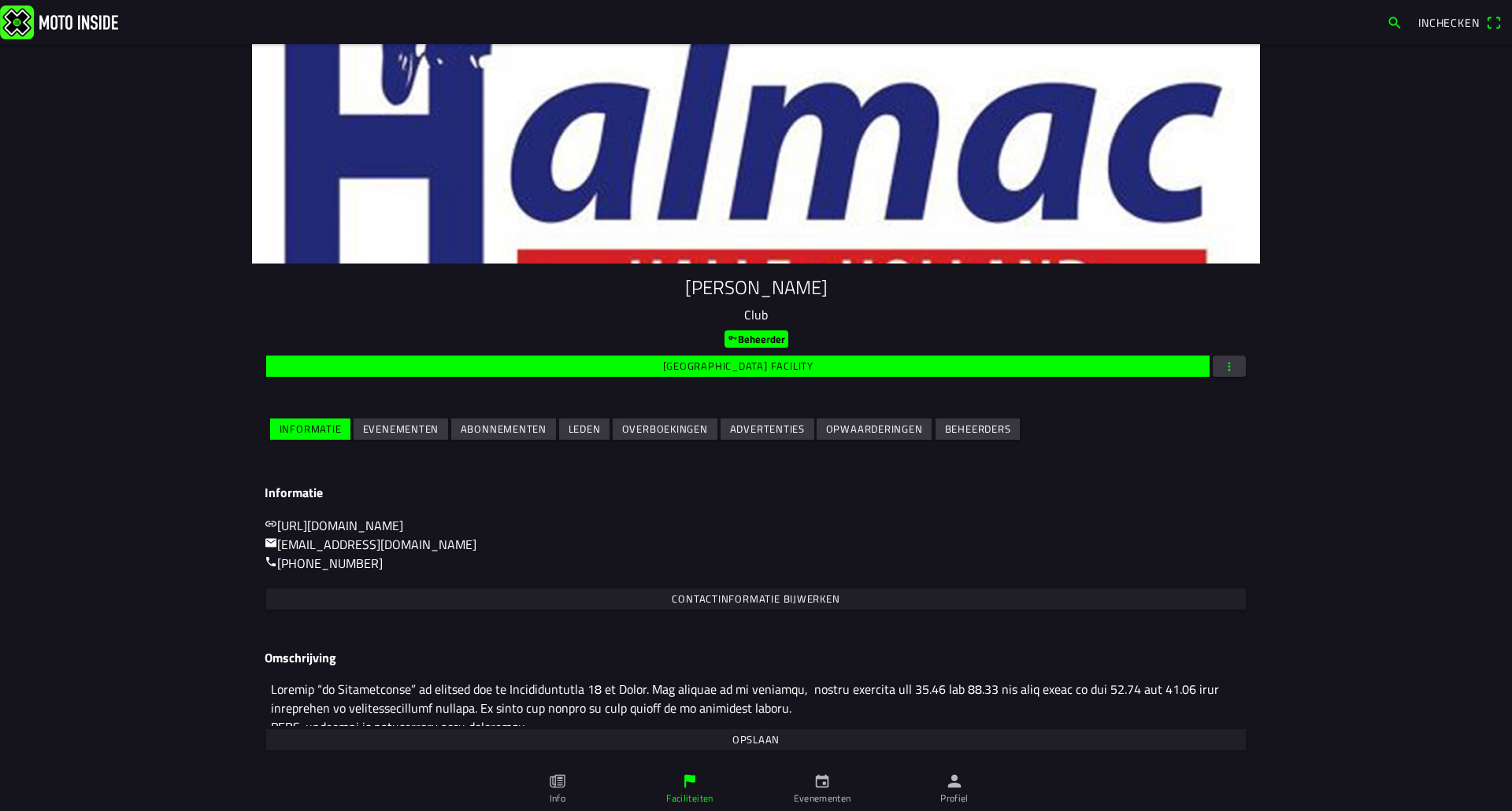
click at [0, 0] on slot "Evenementen" at bounding box center [0, 0] width 0 height 0
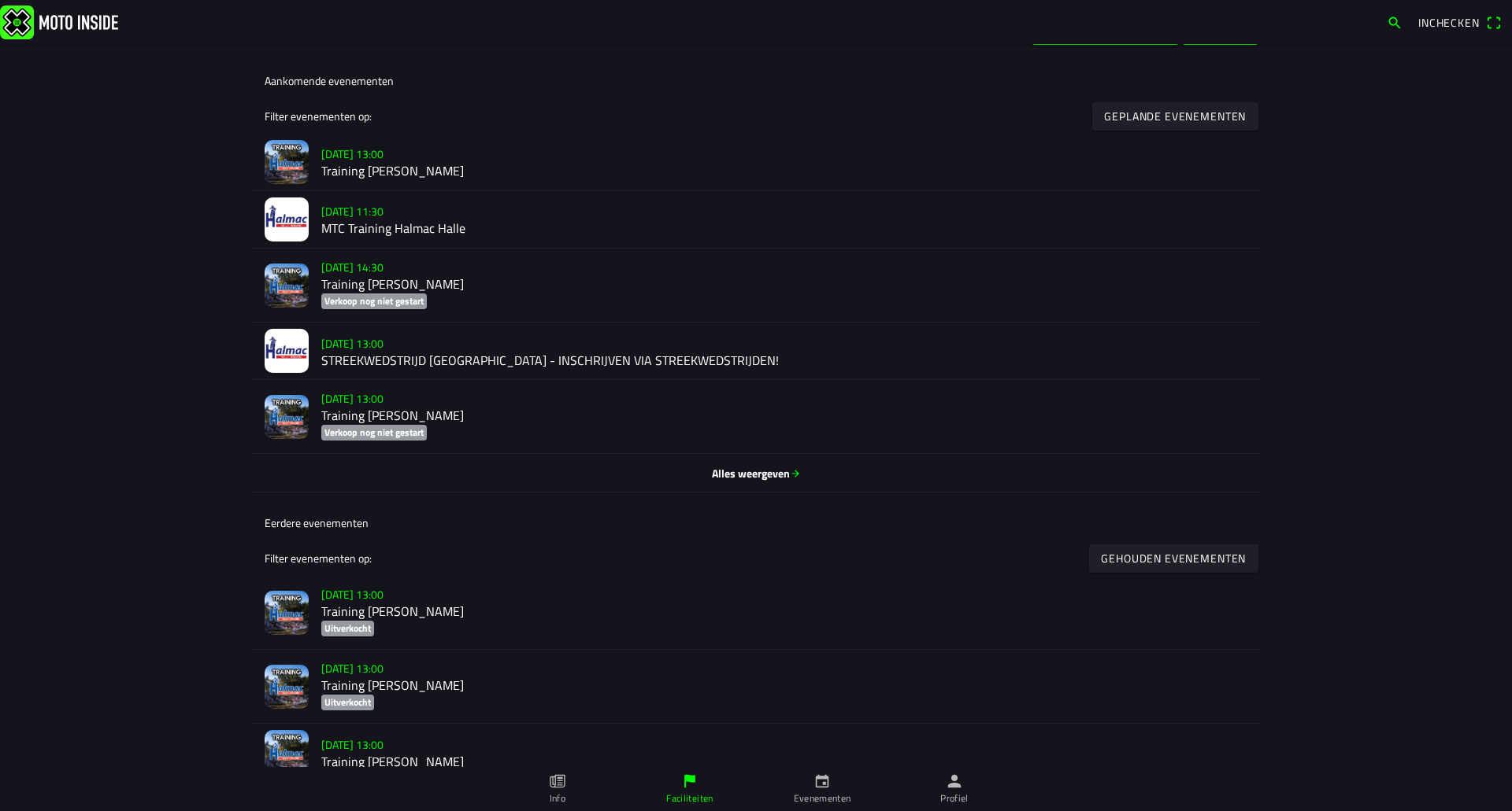
scroll to position [472, 0]
click at [416, 280] on h2 "Training [PERSON_NAME]" at bounding box center [784, 283] width 926 height 15
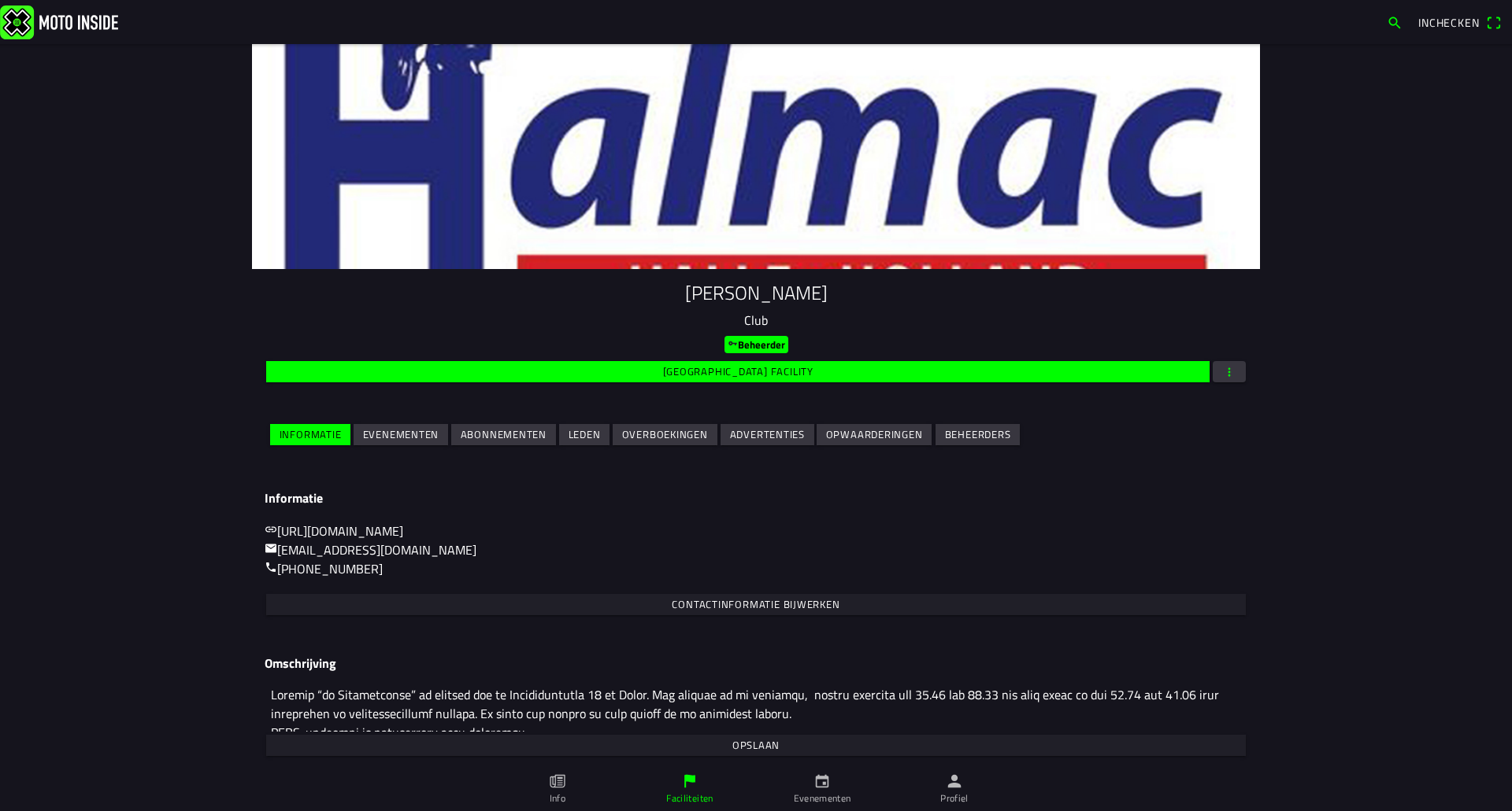
scroll to position [24, 0]
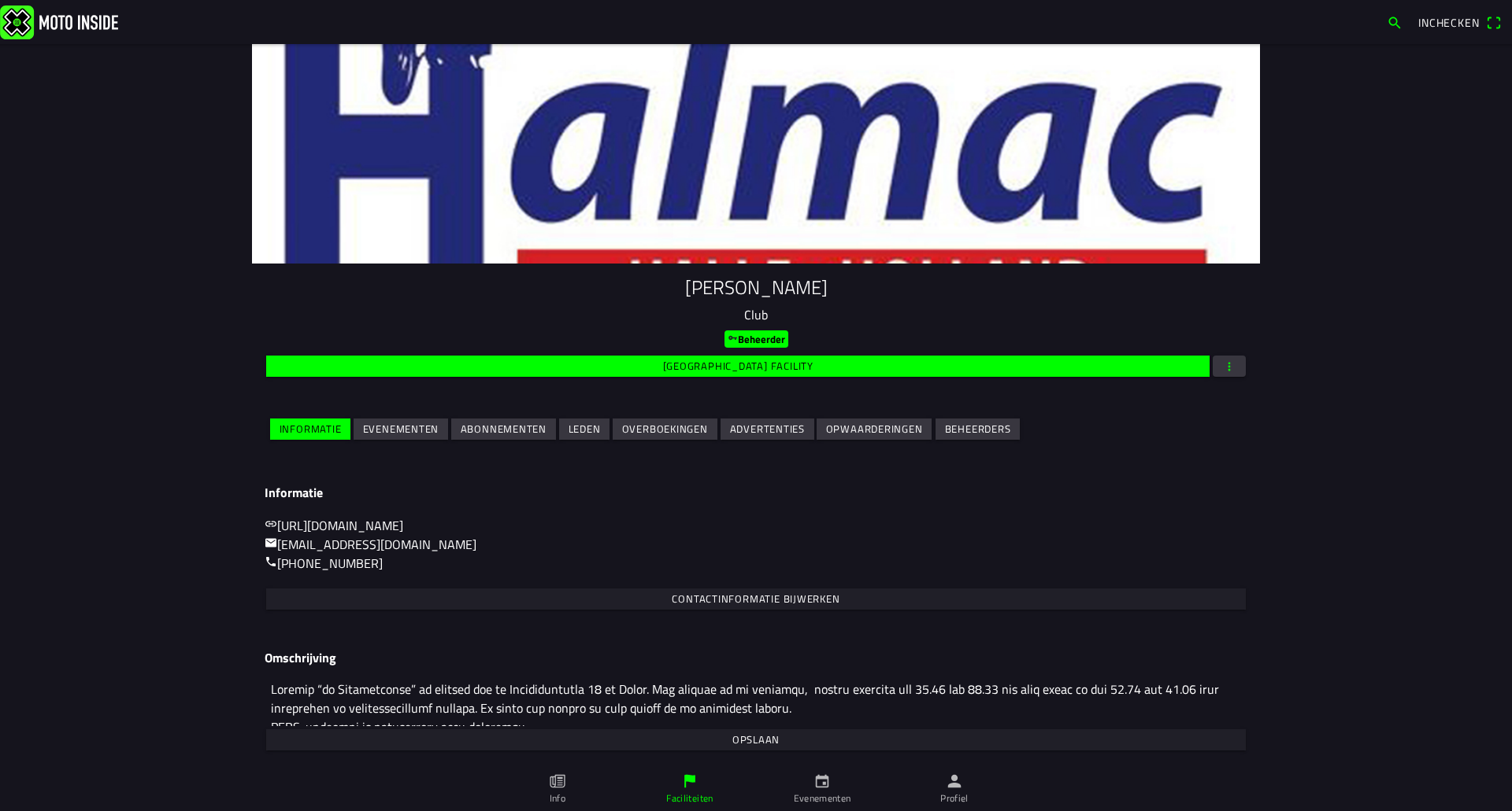
click at [0, 0] on slot "Evenementen" at bounding box center [0, 0] width 0 height 0
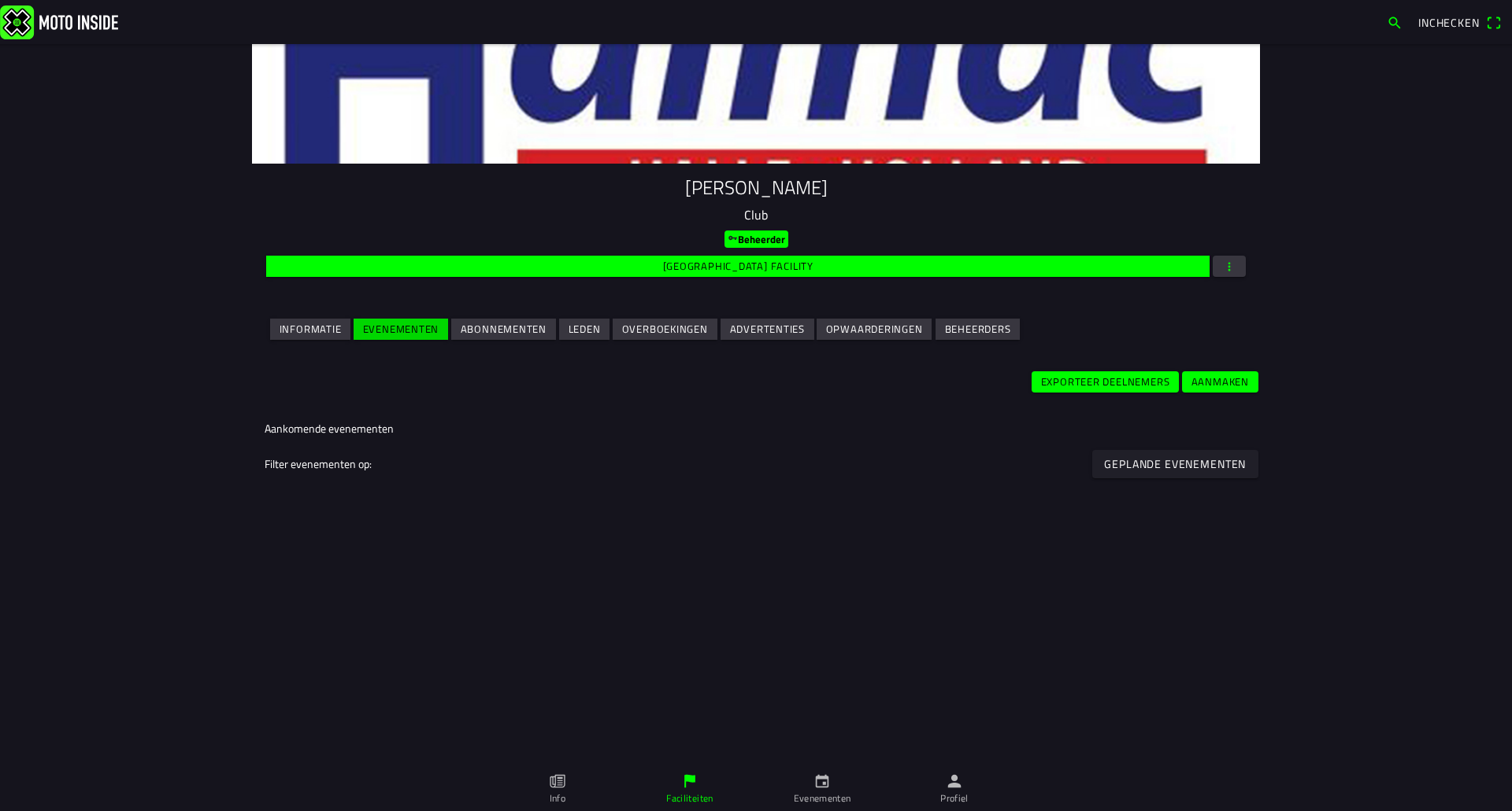
scroll to position [315, 0]
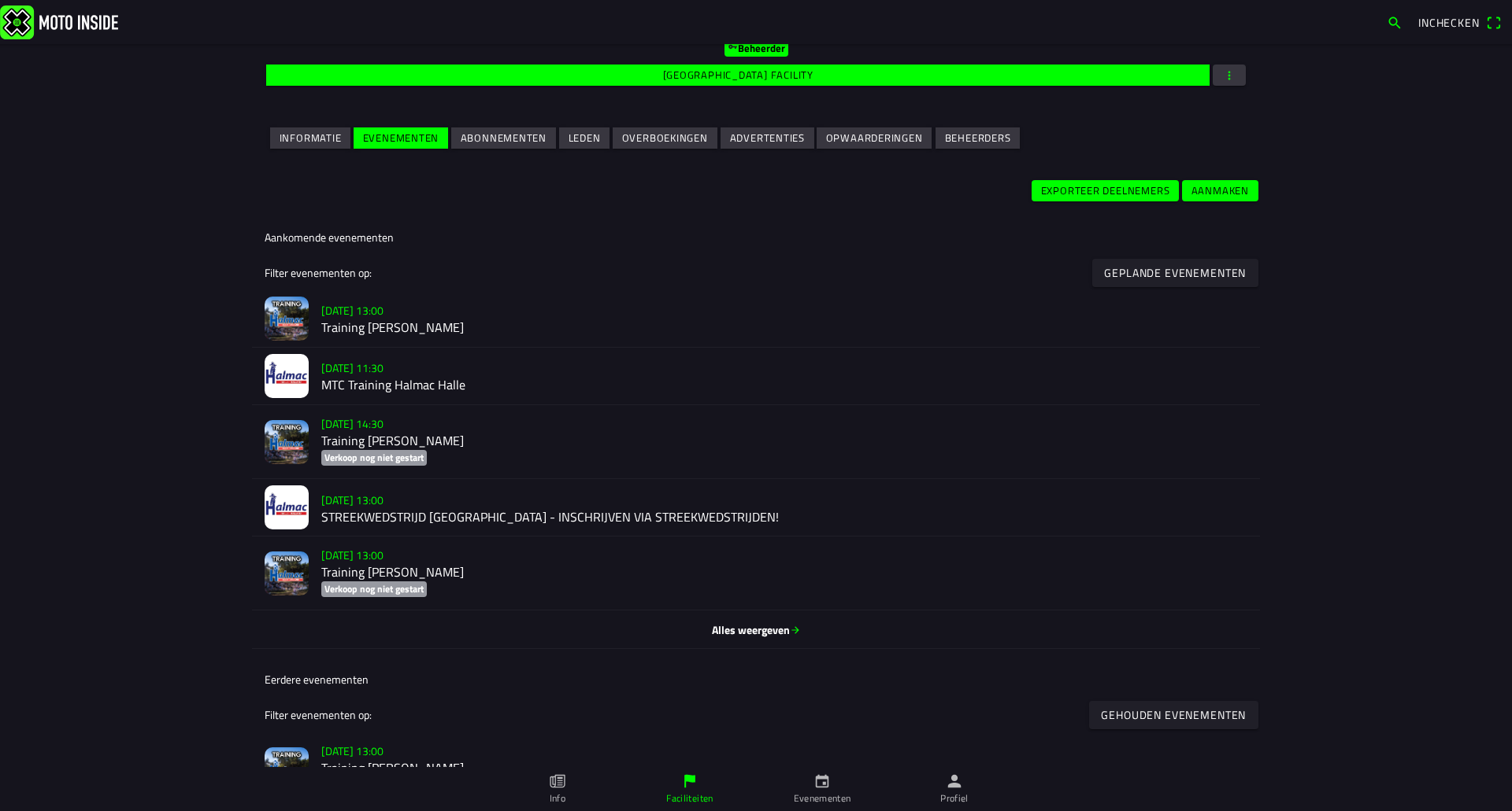
click at [0, 0] on slot "[DATE] 11:30" at bounding box center [0, 0] width 0 height 0
